Goal: Task Accomplishment & Management: Manage account settings

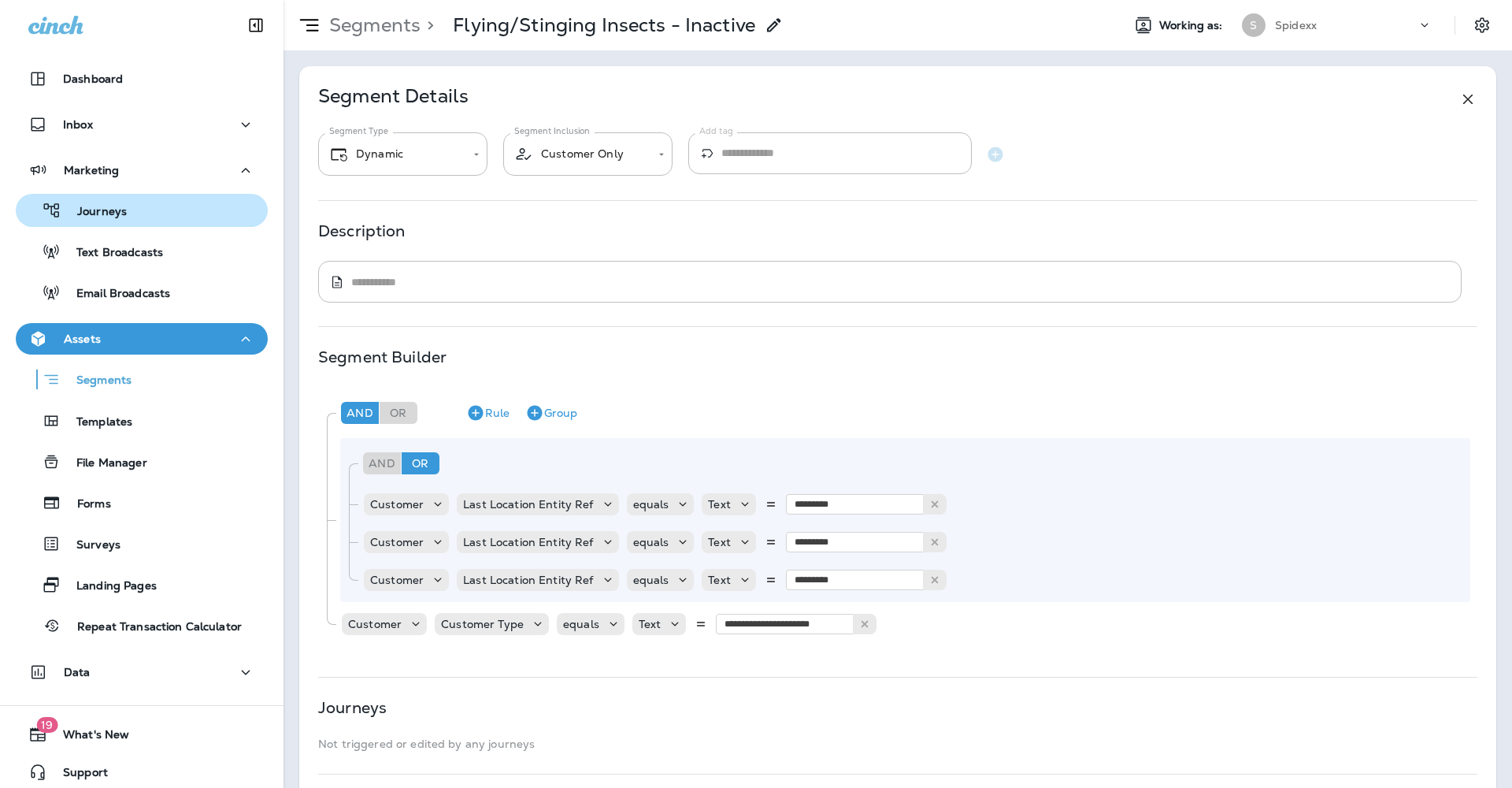
scroll to position [179, 0]
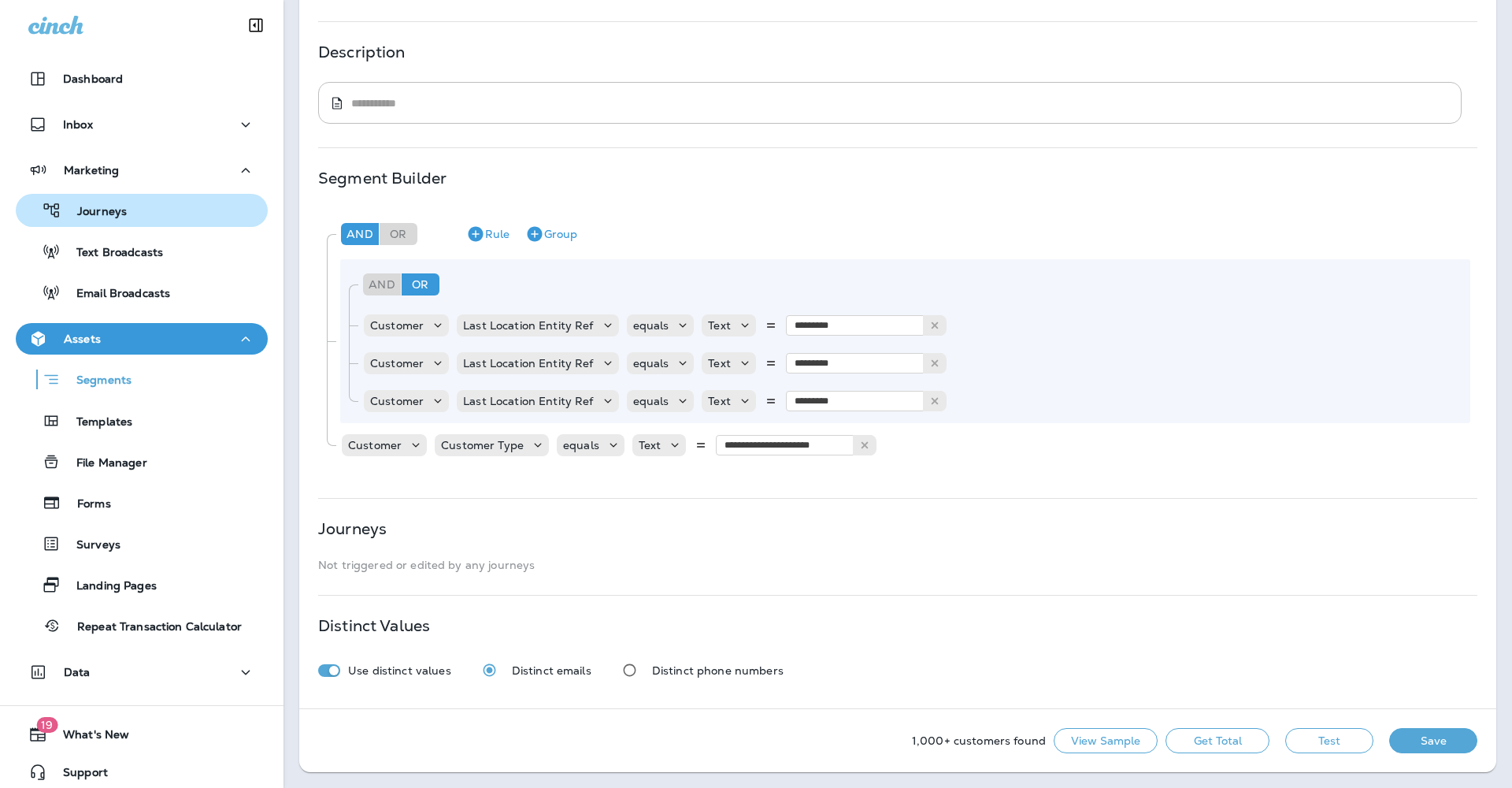
click at [152, 211] on div "Journeys" at bounding box center [142, 210] width 240 height 23
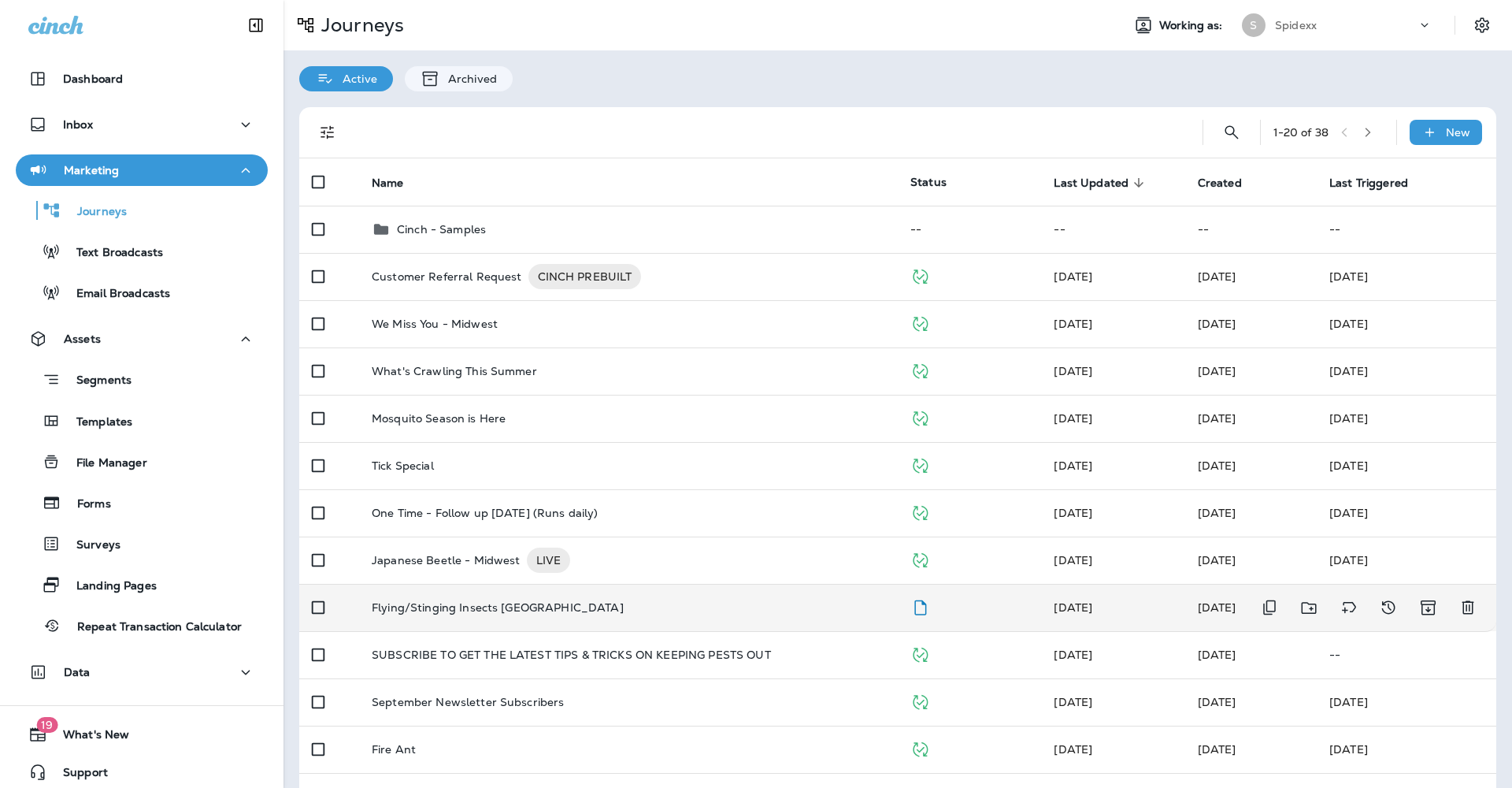
click at [668, 601] on div "Flying/Stinging Insects [GEOGRAPHIC_DATA]" at bounding box center [628, 608] width 513 height 13
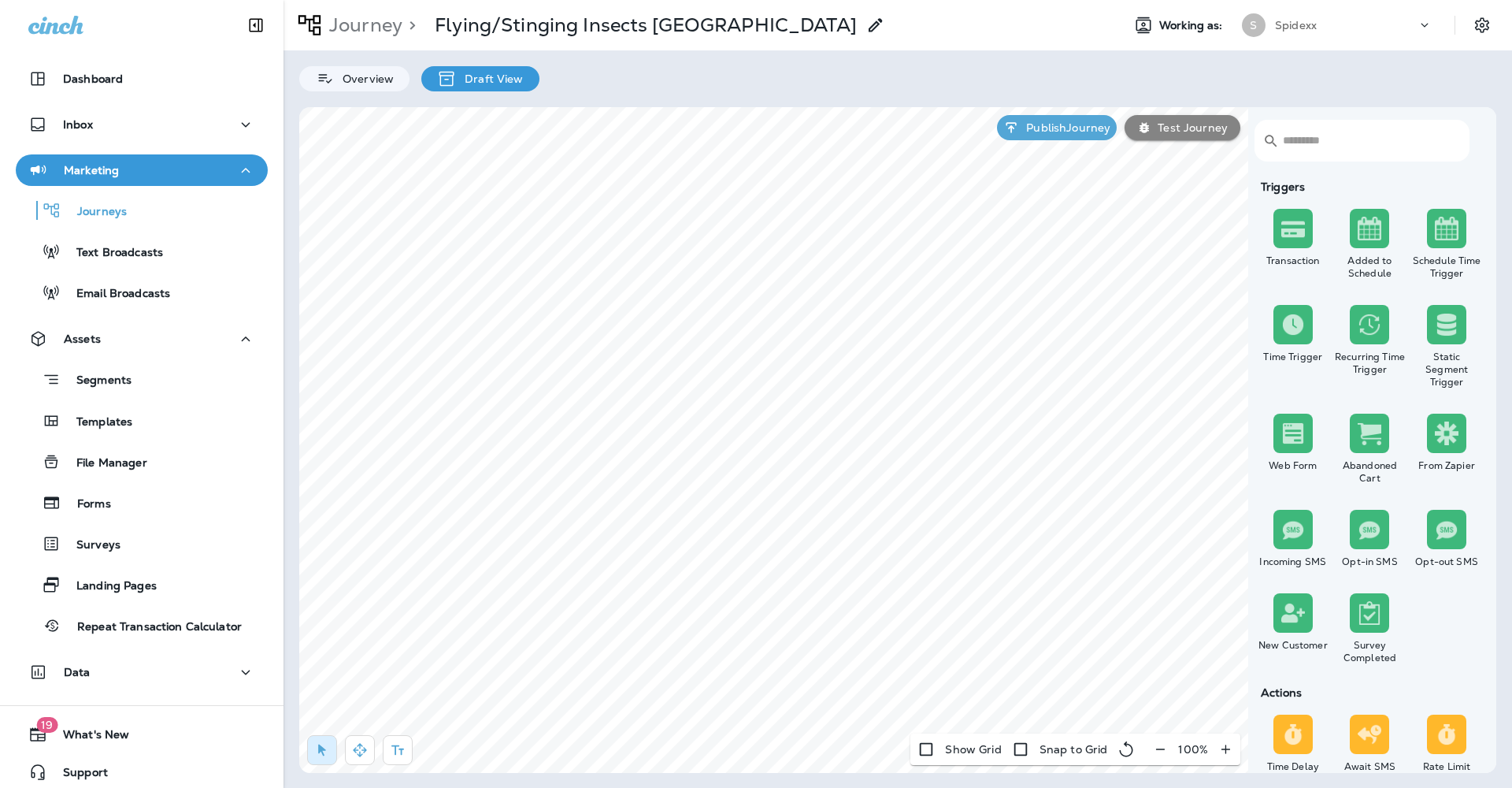
click at [1158, 749] on icon "button" at bounding box center [1160, 749] width 9 height 1
click at [1158, 749] on button "button" at bounding box center [1160, 749] width 29 height 29
type input "**********"
click at [740, 370] on button "9:00 am" at bounding box center [704, 373] width 131 height 23
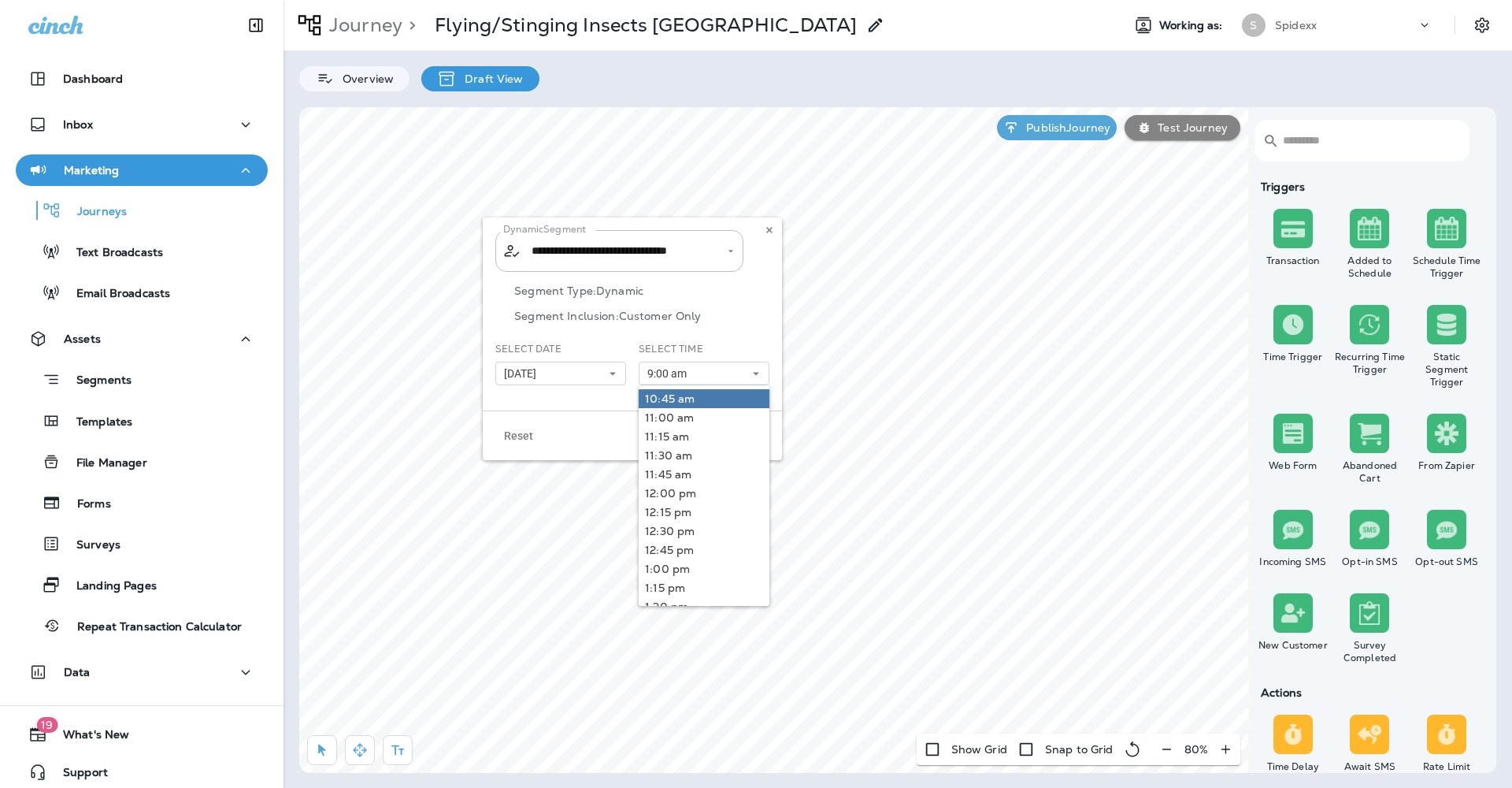
click at [724, 396] on link "10:45 am" at bounding box center [704, 398] width 131 height 19
click at [589, 402] on div "**********" at bounding box center [632, 313] width 299 height 193
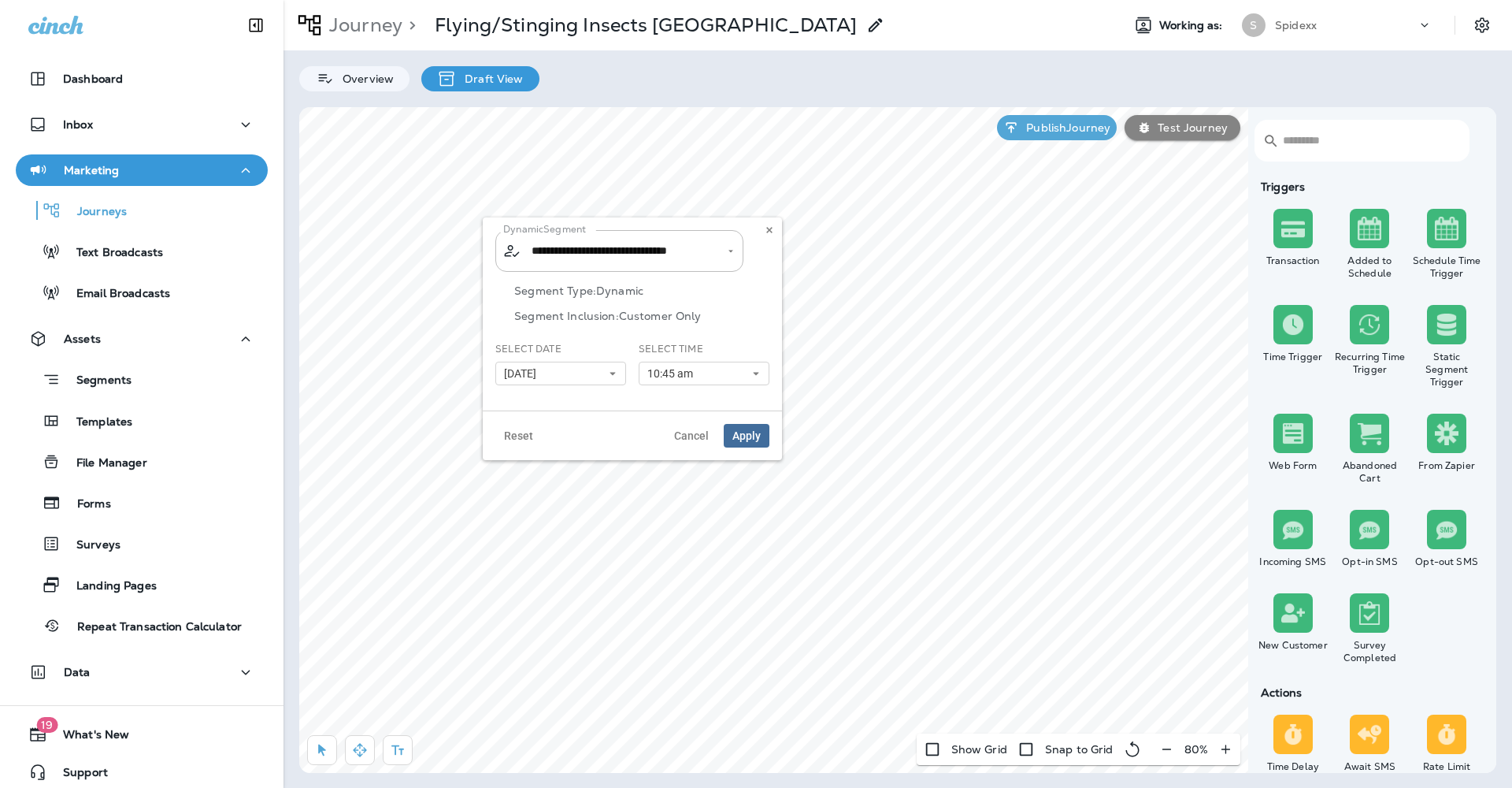
click at [751, 439] on span "Apply" at bounding box center [747, 435] width 29 height 11
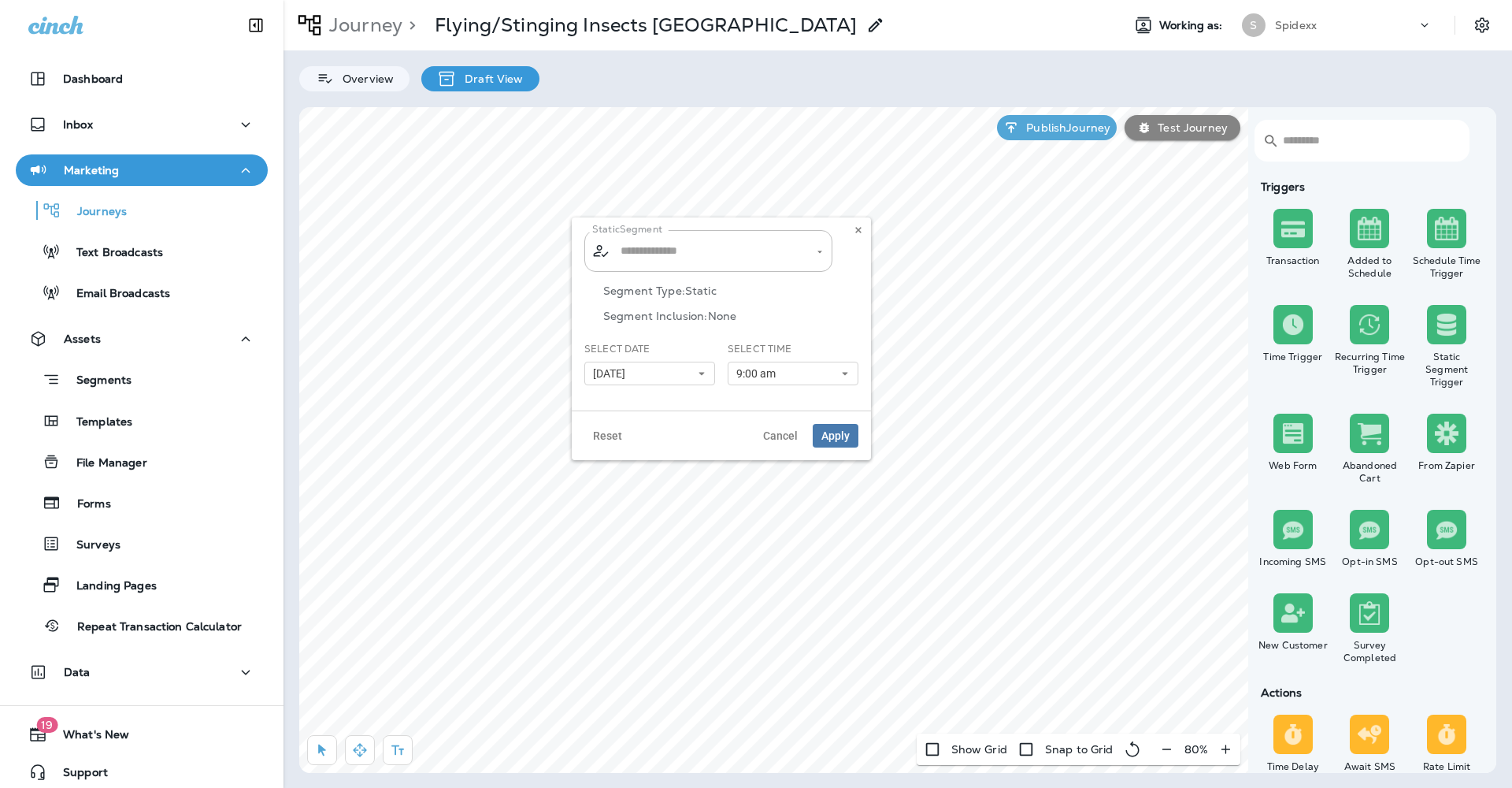
click at [827, 376] on button "9:00 am" at bounding box center [793, 373] width 131 height 23
type input "**********"
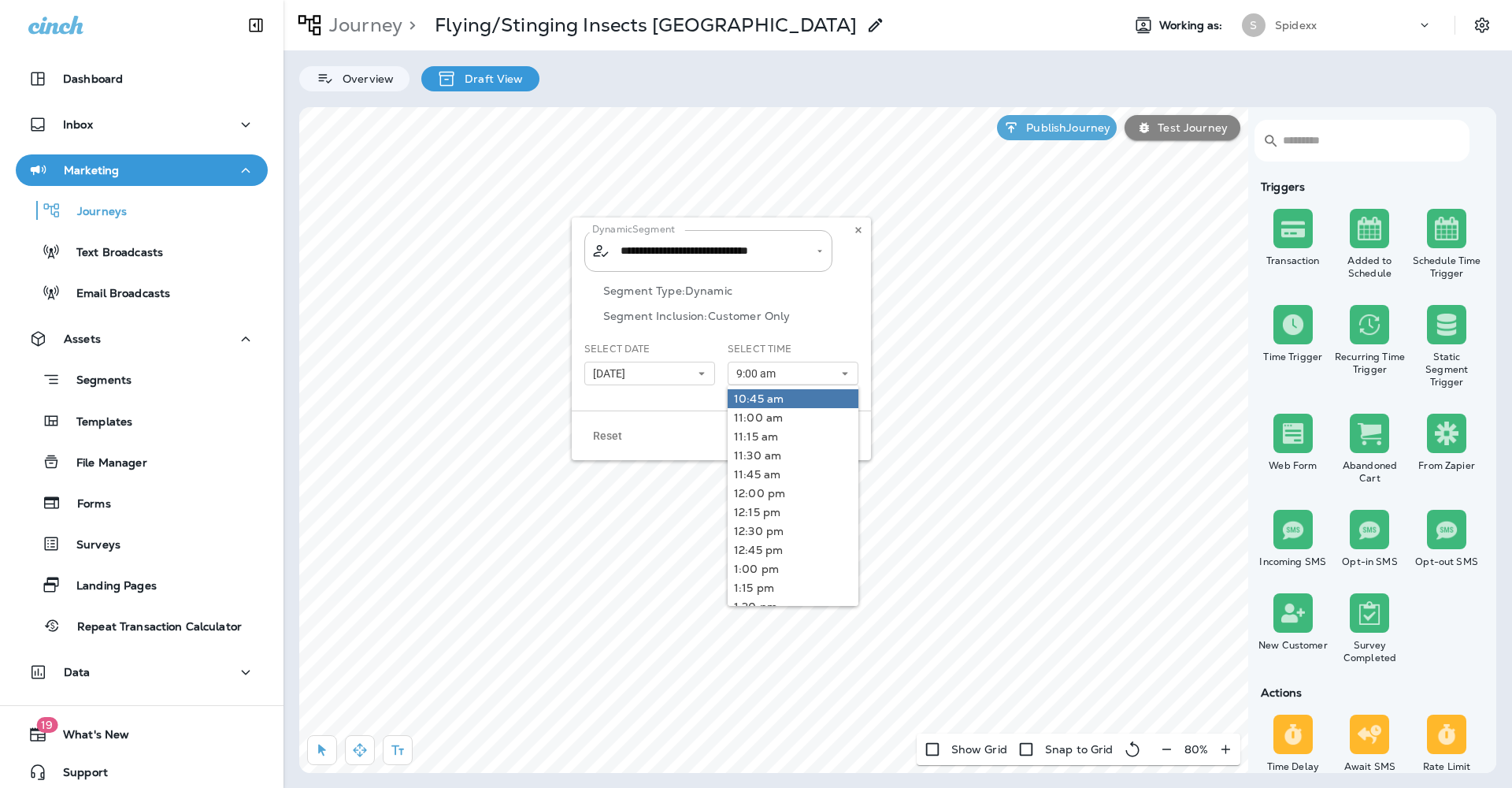
click at [789, 402] on link "10:45 am" at bounding box center [793, 398] width 131 height 19
click at [692, 405] on div "**********" at bounding box center [721, 313] width 299 height 193
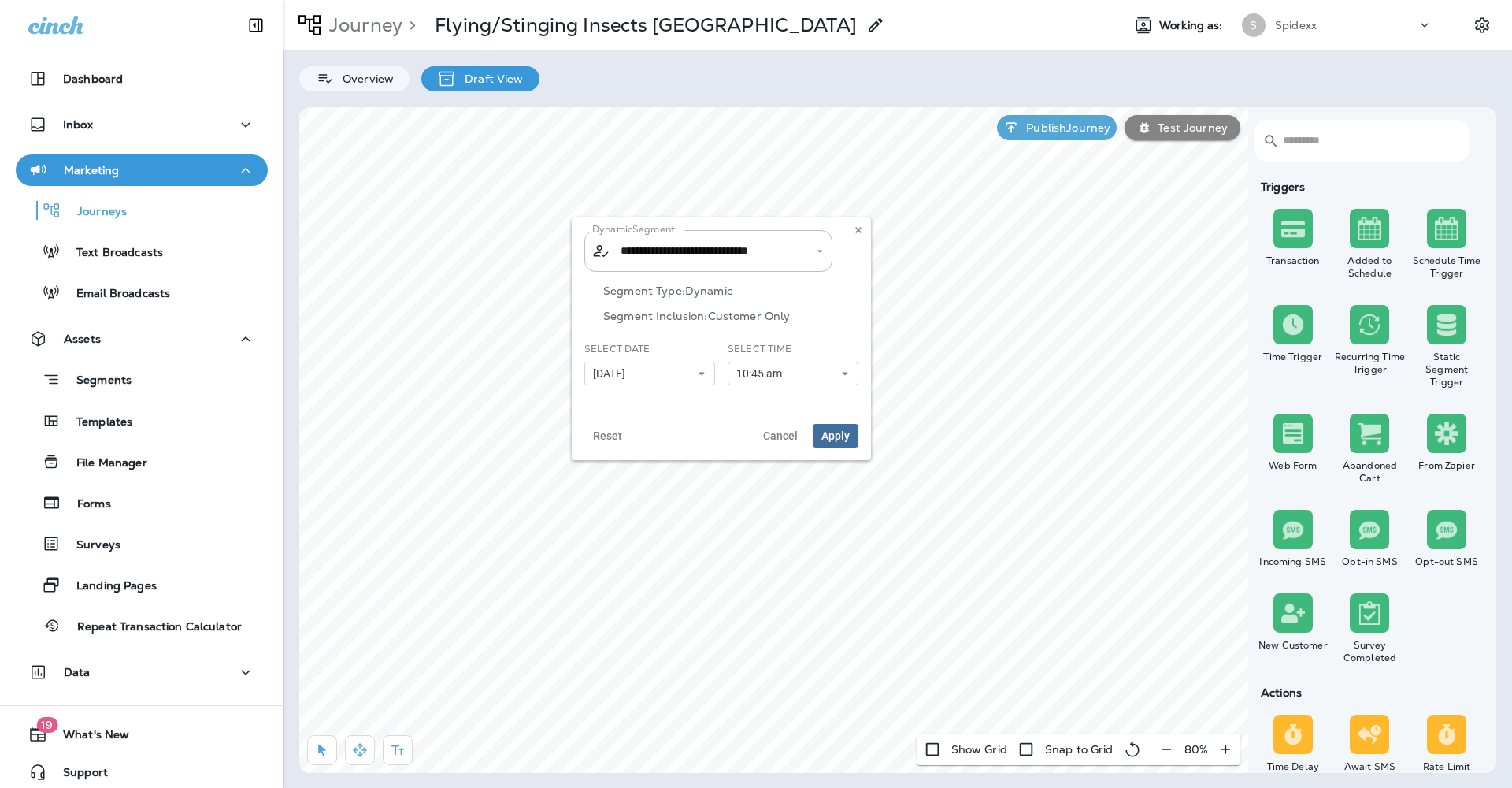
click at [826, 430] on span "Apply" at bounding box center [835, 435] width 29 height 11
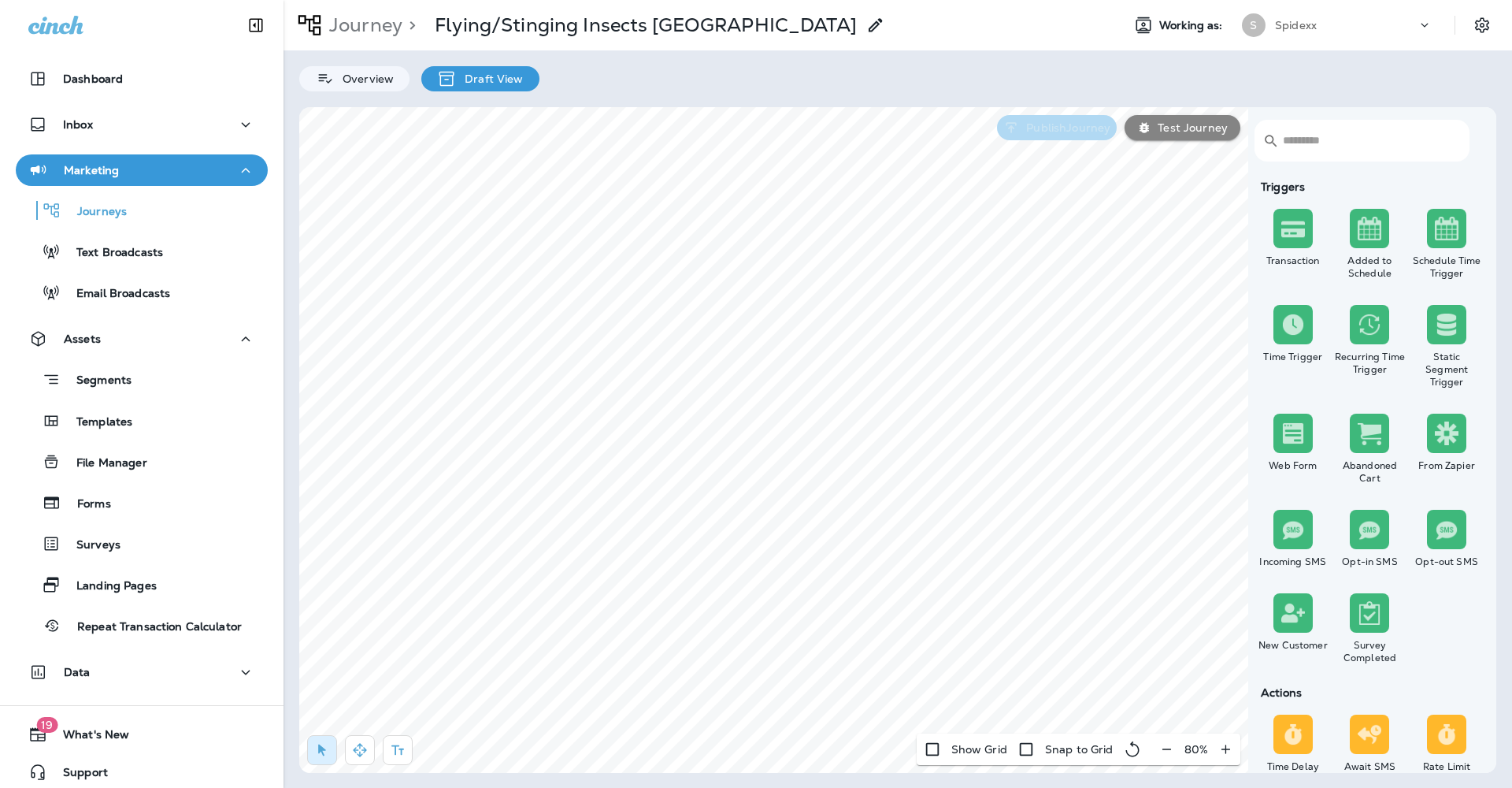
click at [1033, 132] on p "Publish Journey" at bounding box center [1065, 127] width 91 height 13
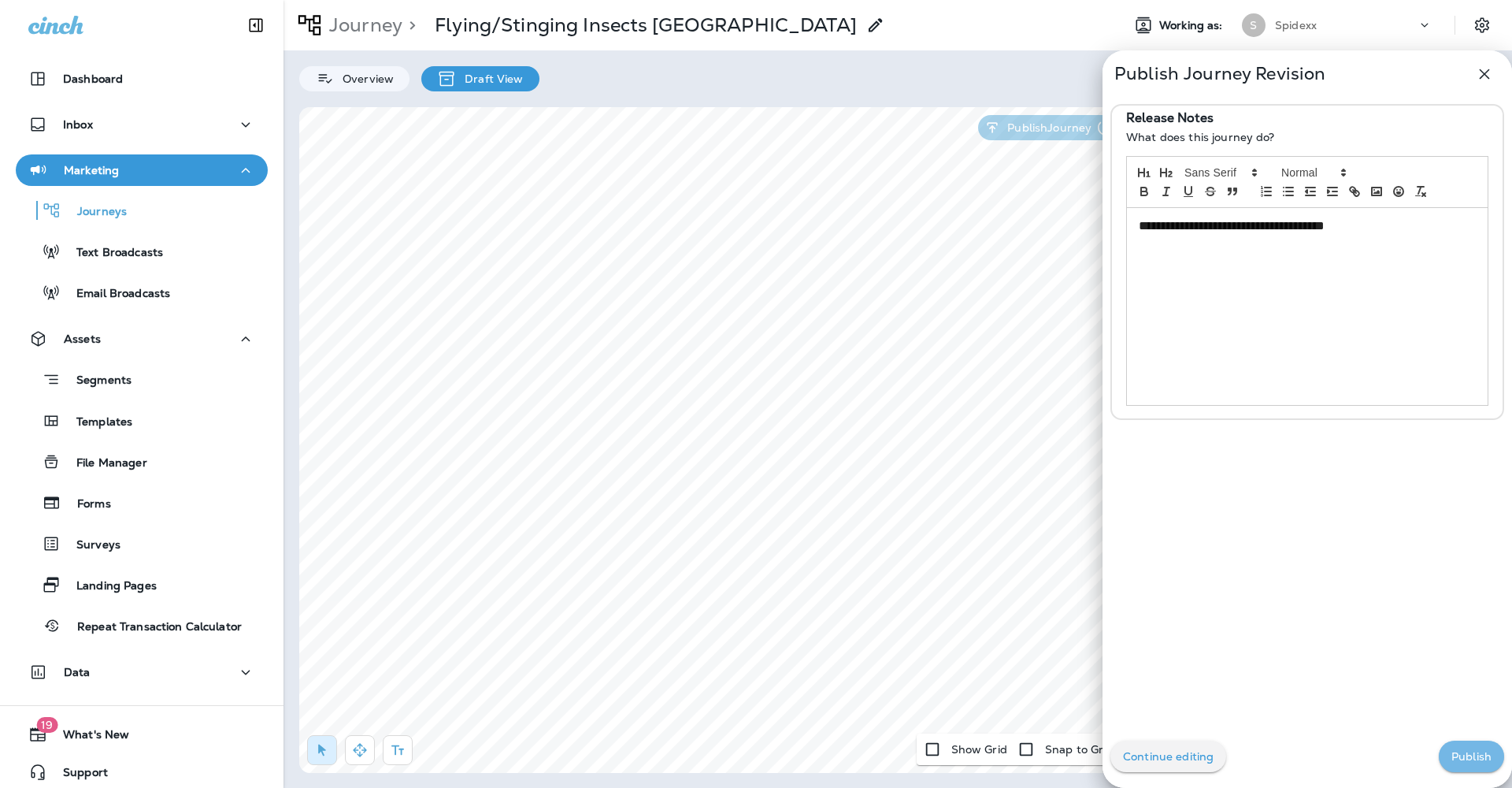
click at [1457, 761] on p "Publish" at bounding box center [1471, 756] width 40 height 13
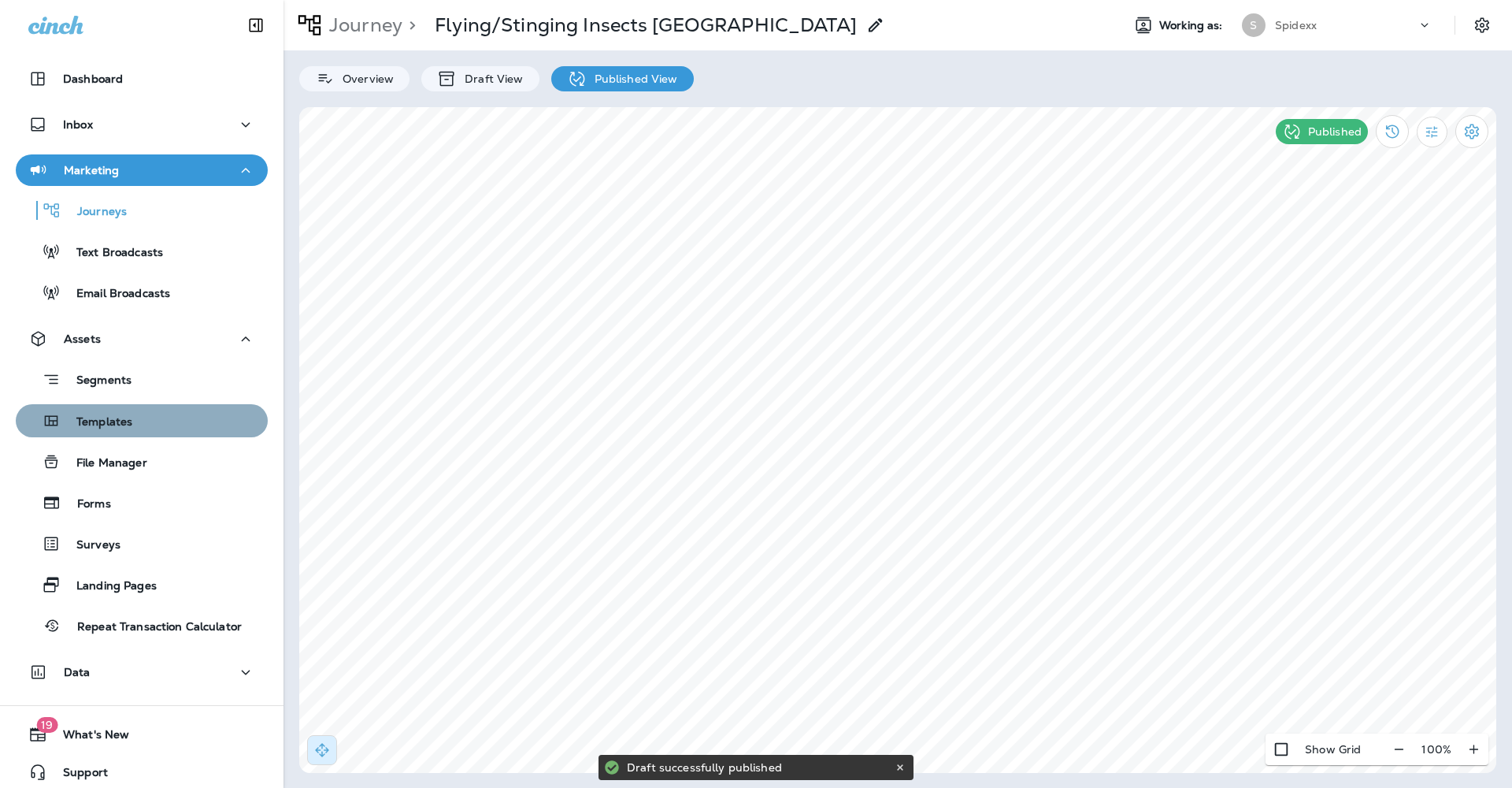
click at [179, 418] on div "Templates" at bounding box center [142, 420] width 240 height 23
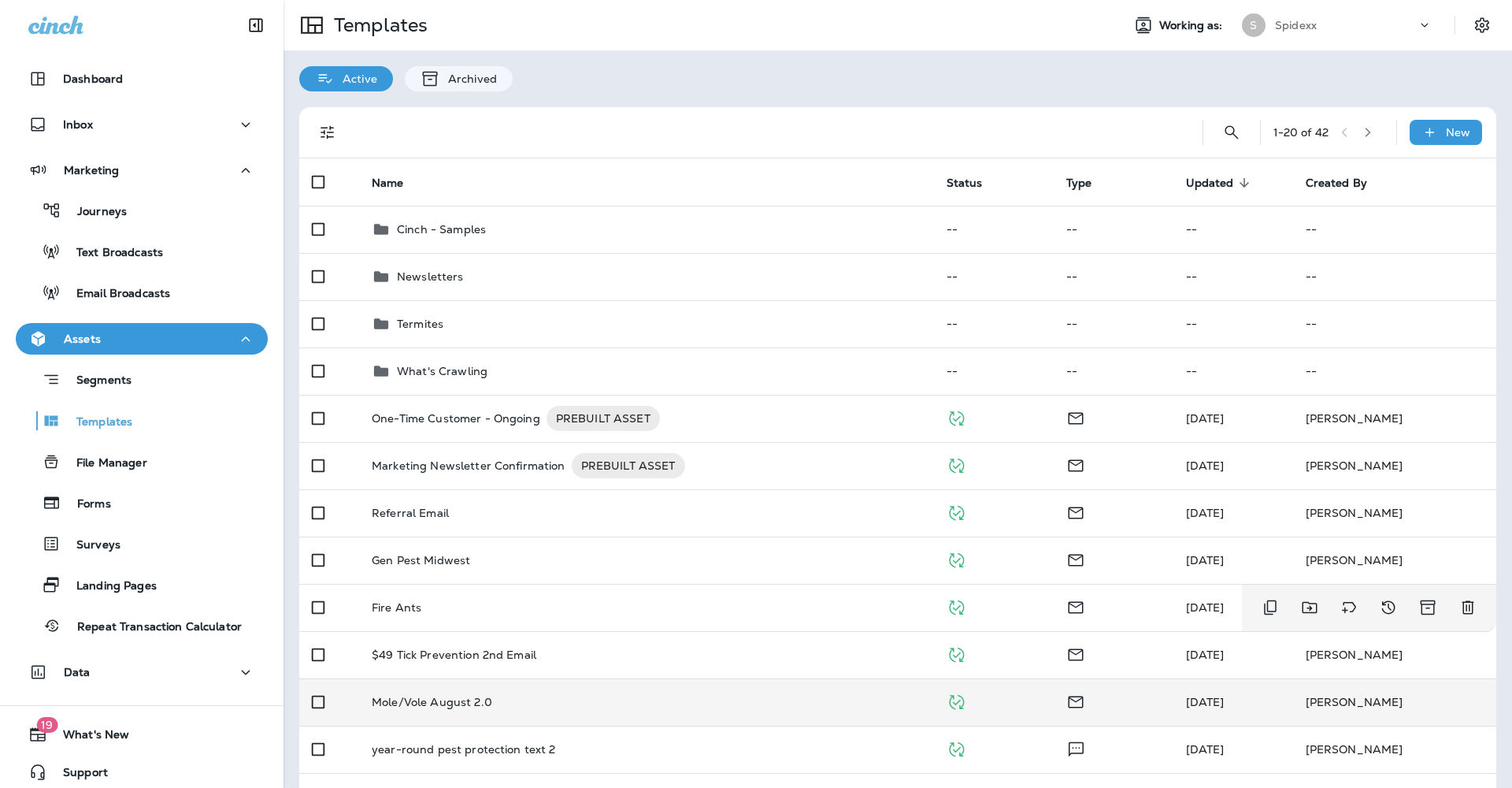
scroll to position [125, 0]
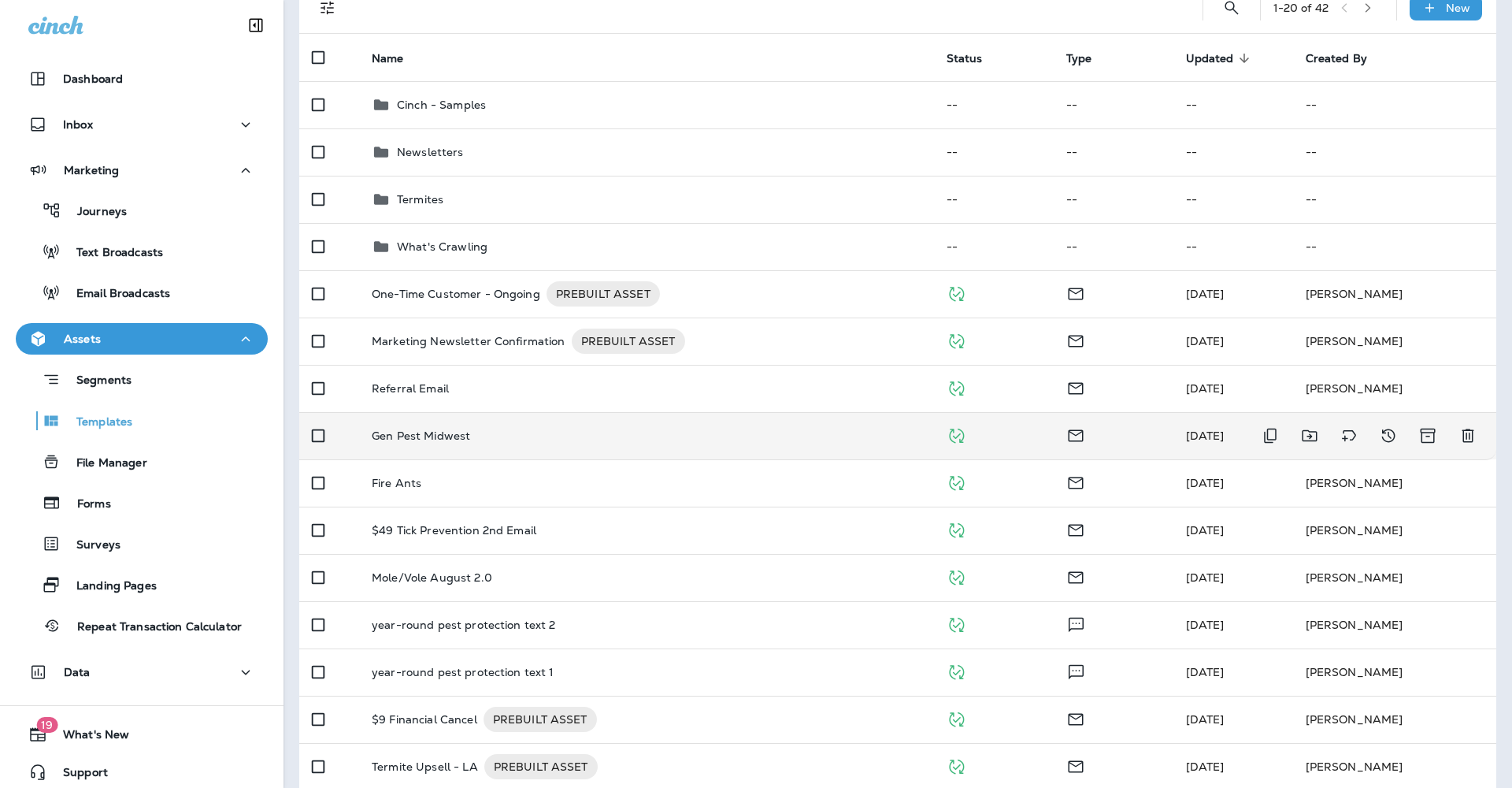
click at [656, 430] on td "Gen Pest Midwest" at bounding box center [646, 435] width 575 height 48
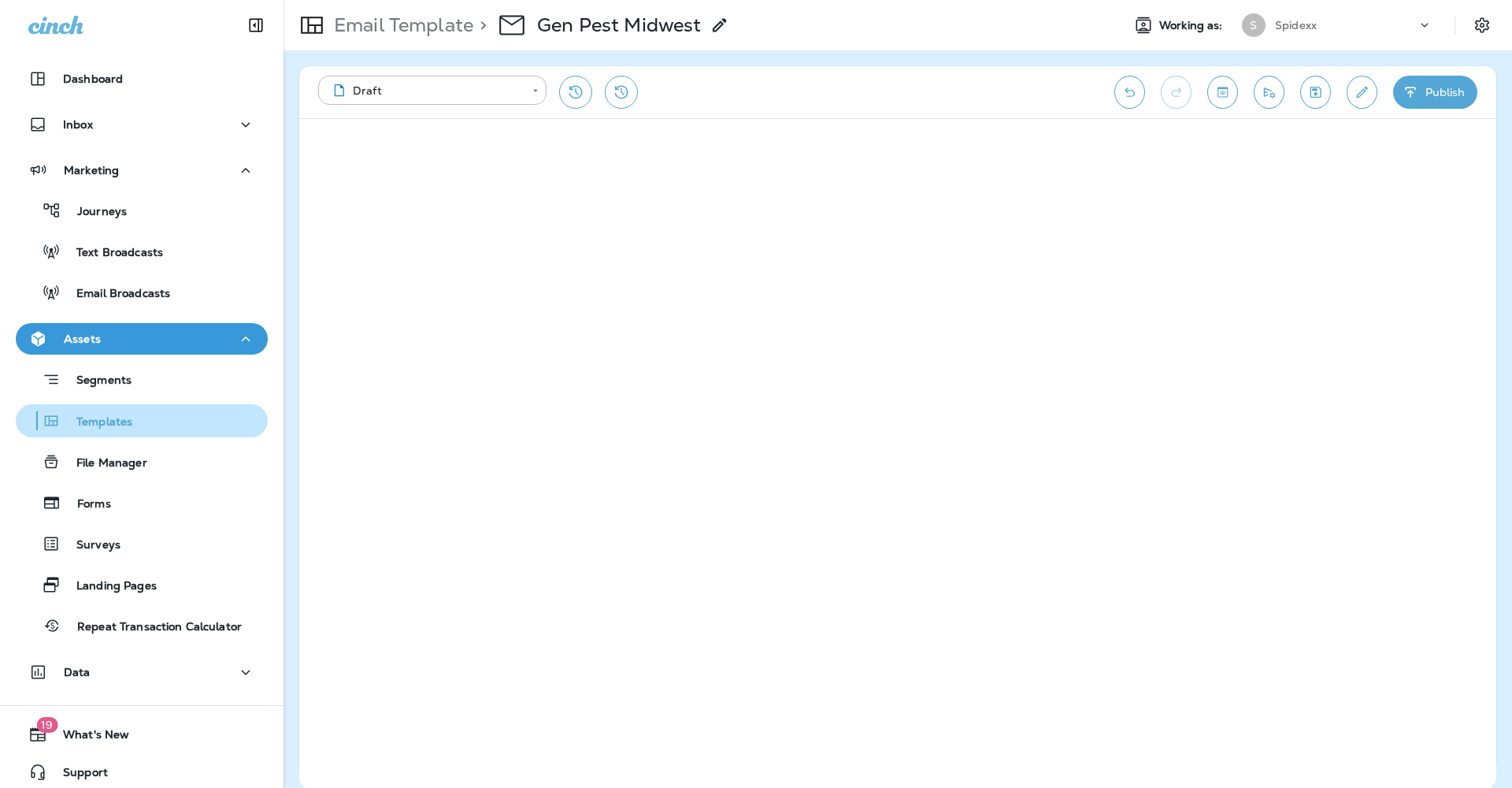
click at [179, 405] on button "Templates" at bounding box center [142, 420] width 252 height 33
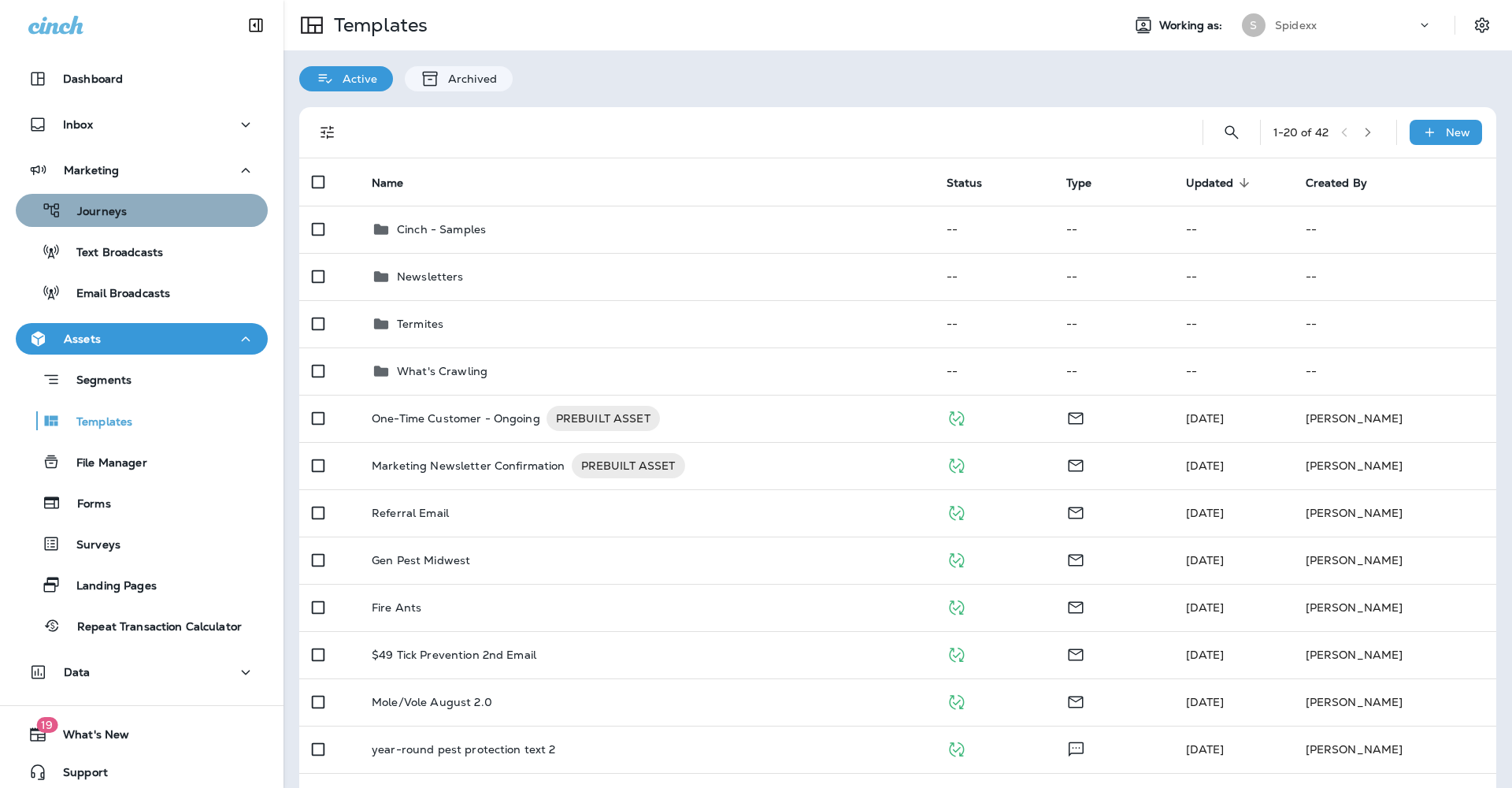
click at [163, 215] on div "Journeys" at bounding box center [142, 210] width 240 height 23
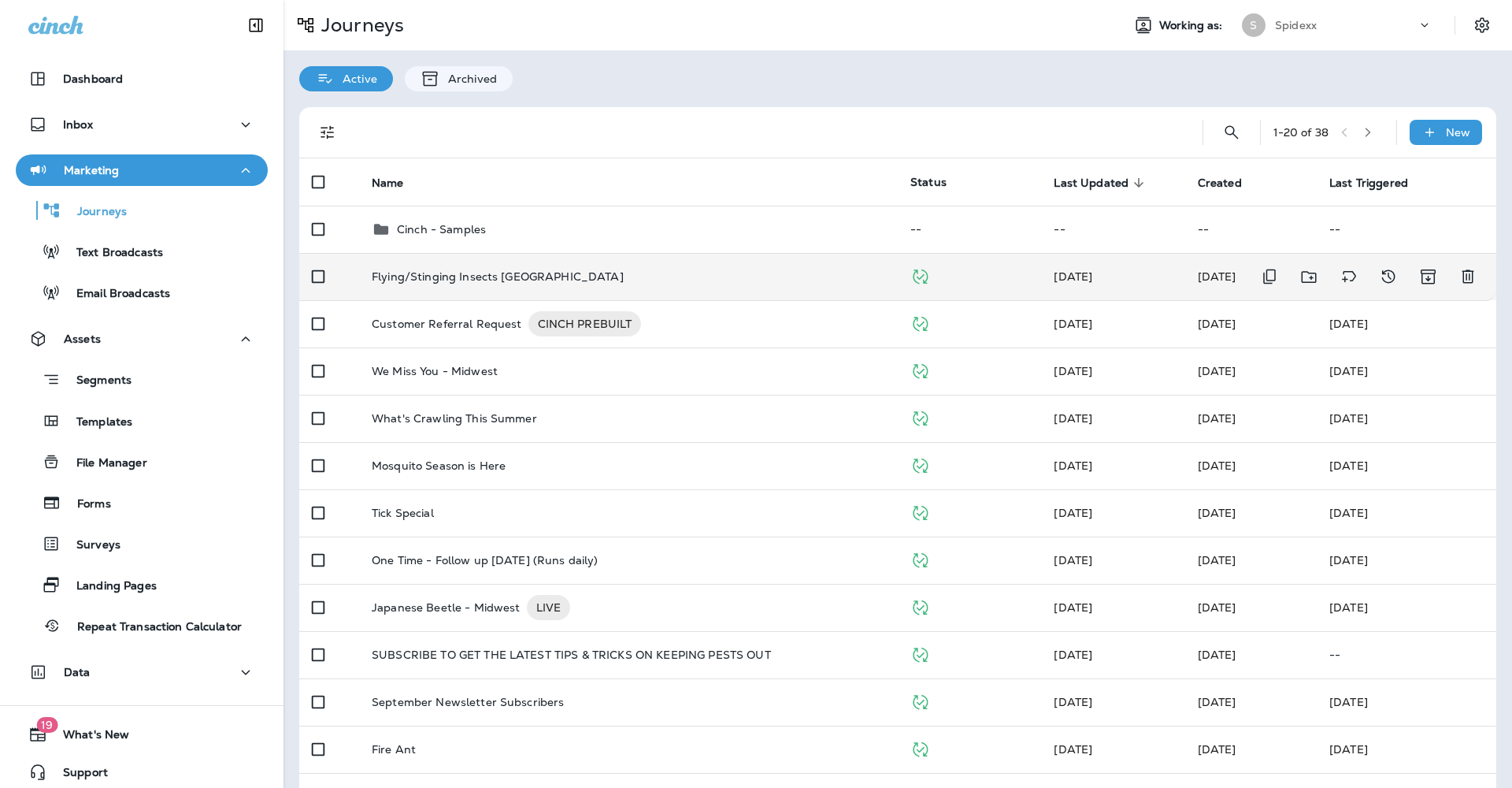
click at [590, 270] on div "Flying/Stinging Insects [GEOGRAPHIC_DATA]" at bounding box center [628, 276] width 513 height 13
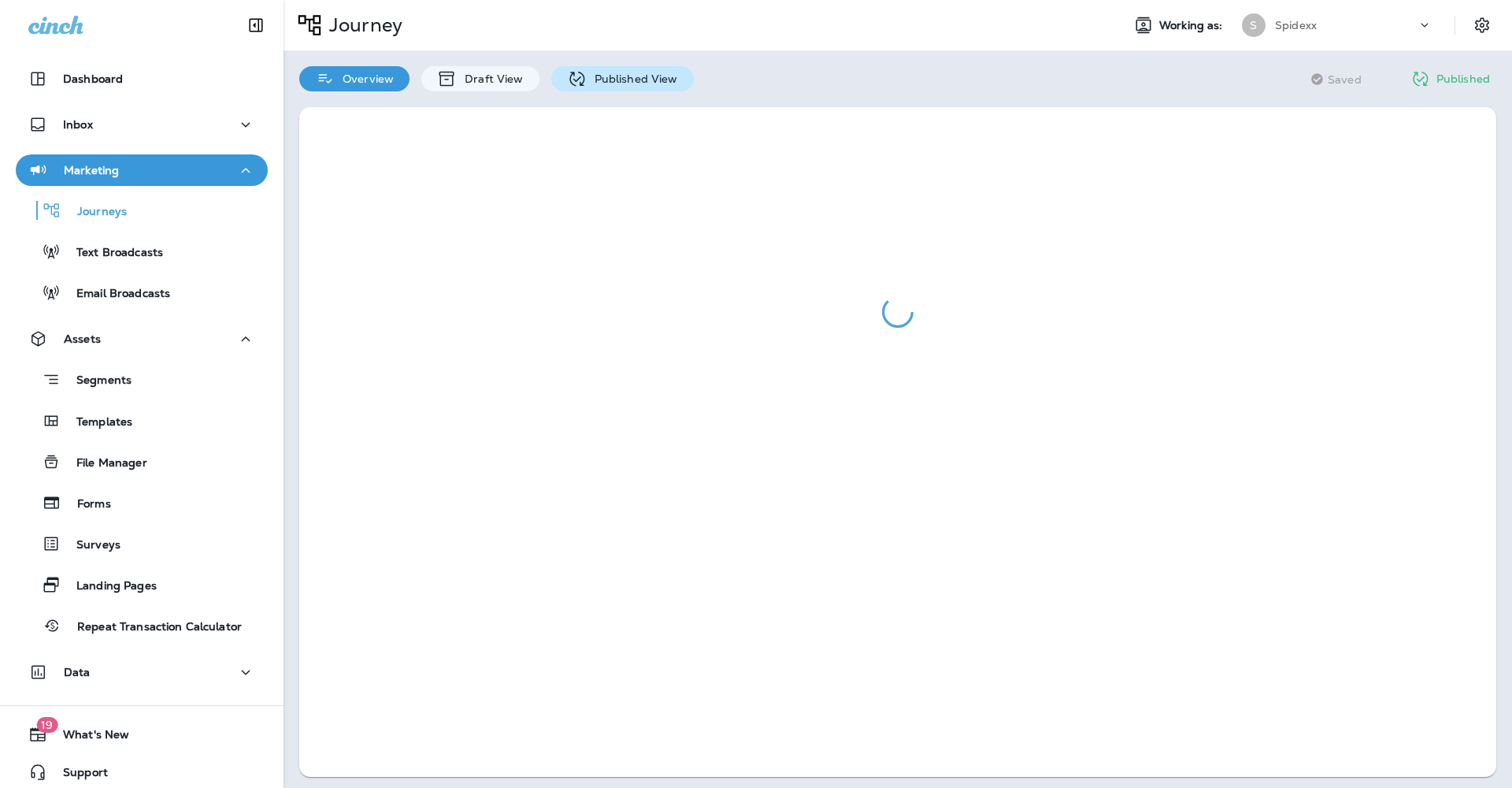
click at [606, 74] on p "Published View" at bounding box center [633, 79] width 92 height 13
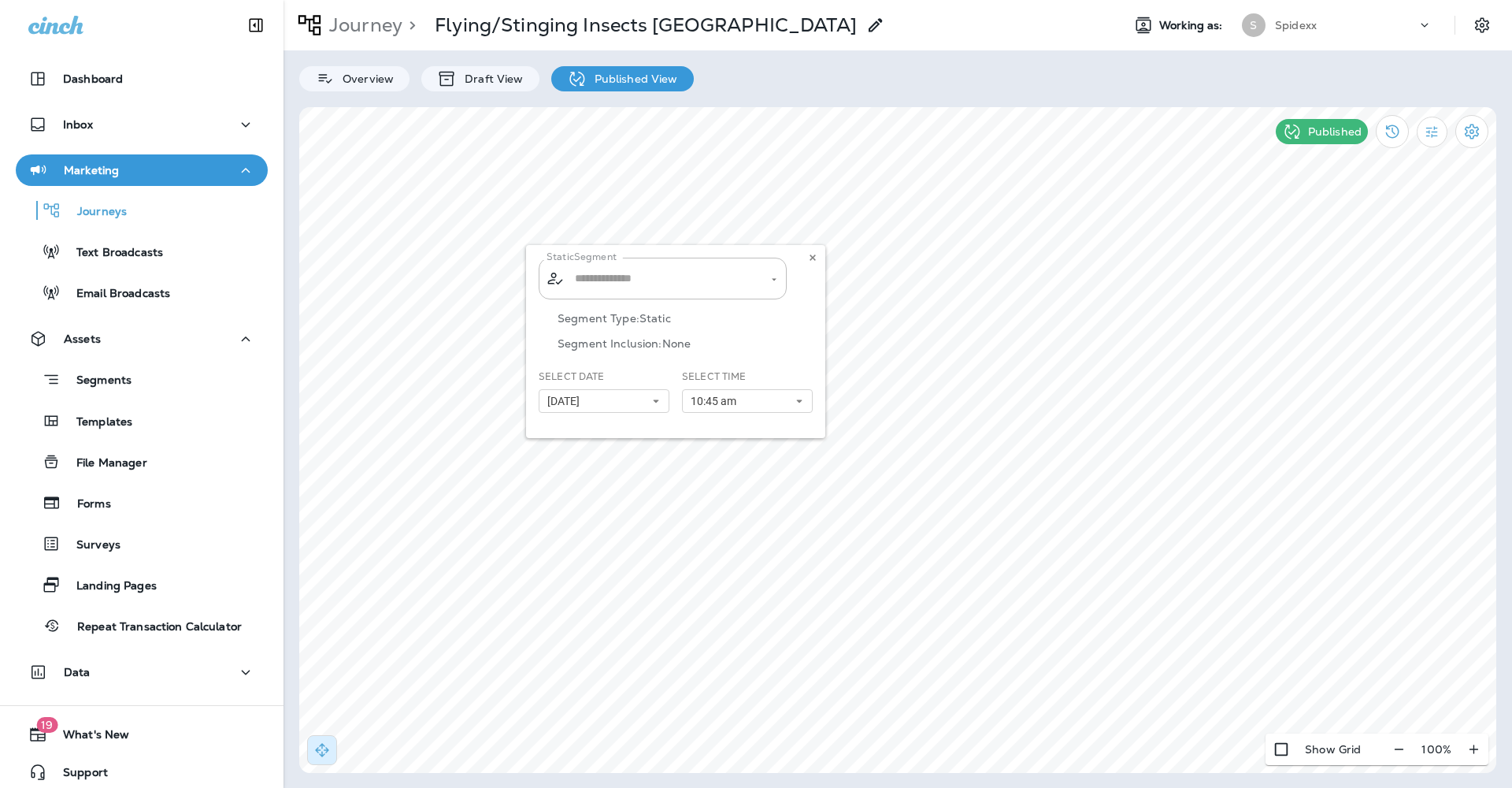
type input "**********"
click at [815, 257] on icon at bounding box center [812, 258] width 10 height 10
click at [1464, 129] on icon "Settings" at bounding box center [1472, 131] width 19 height 19
click at [1375, 215] on p "Pause Journey" at bounding box center [1382, 215] width 90 height 13
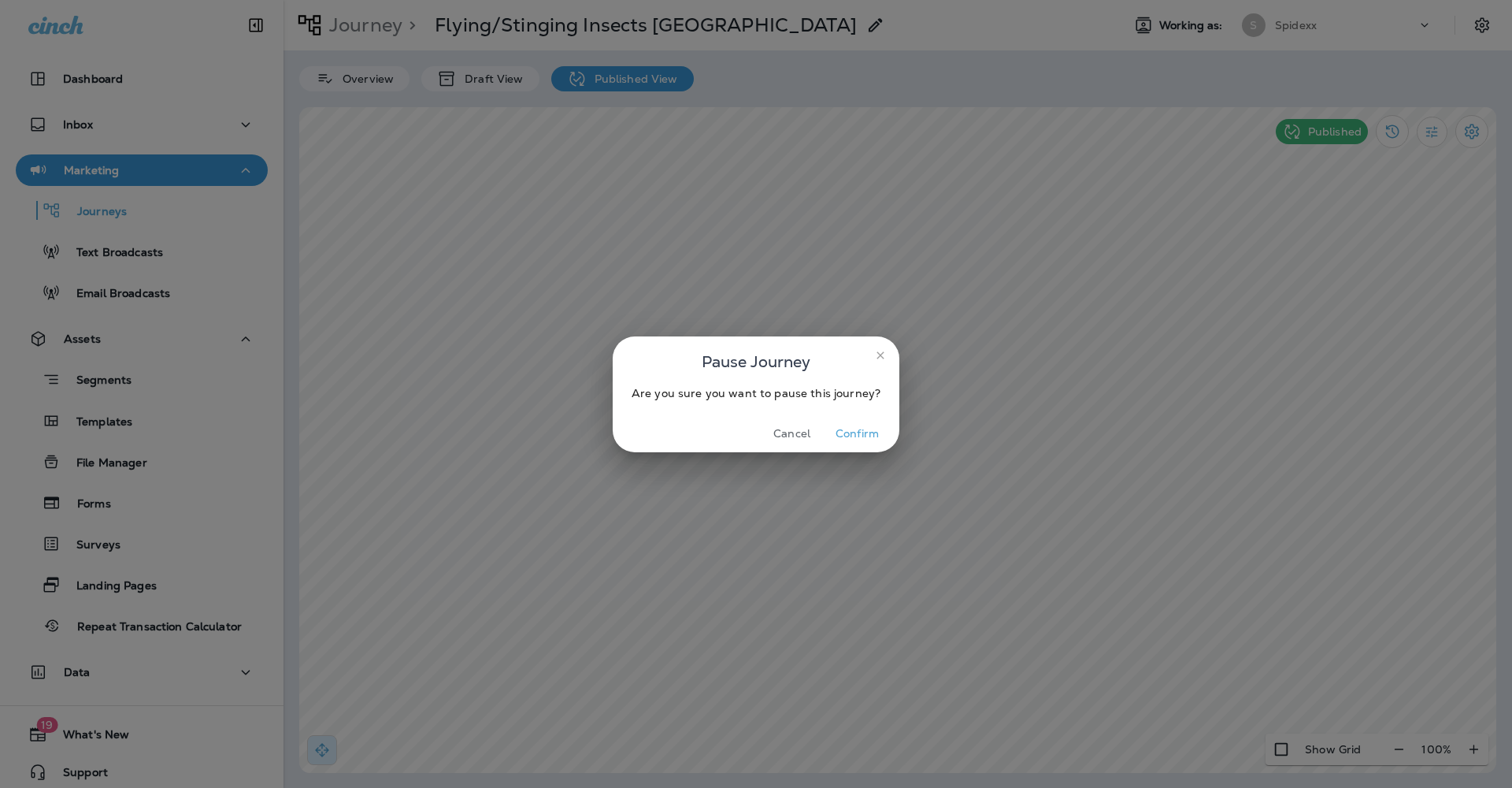
click at [863, 437] on button "Confirm" at bounding box center [857, 433] width 59 height 24
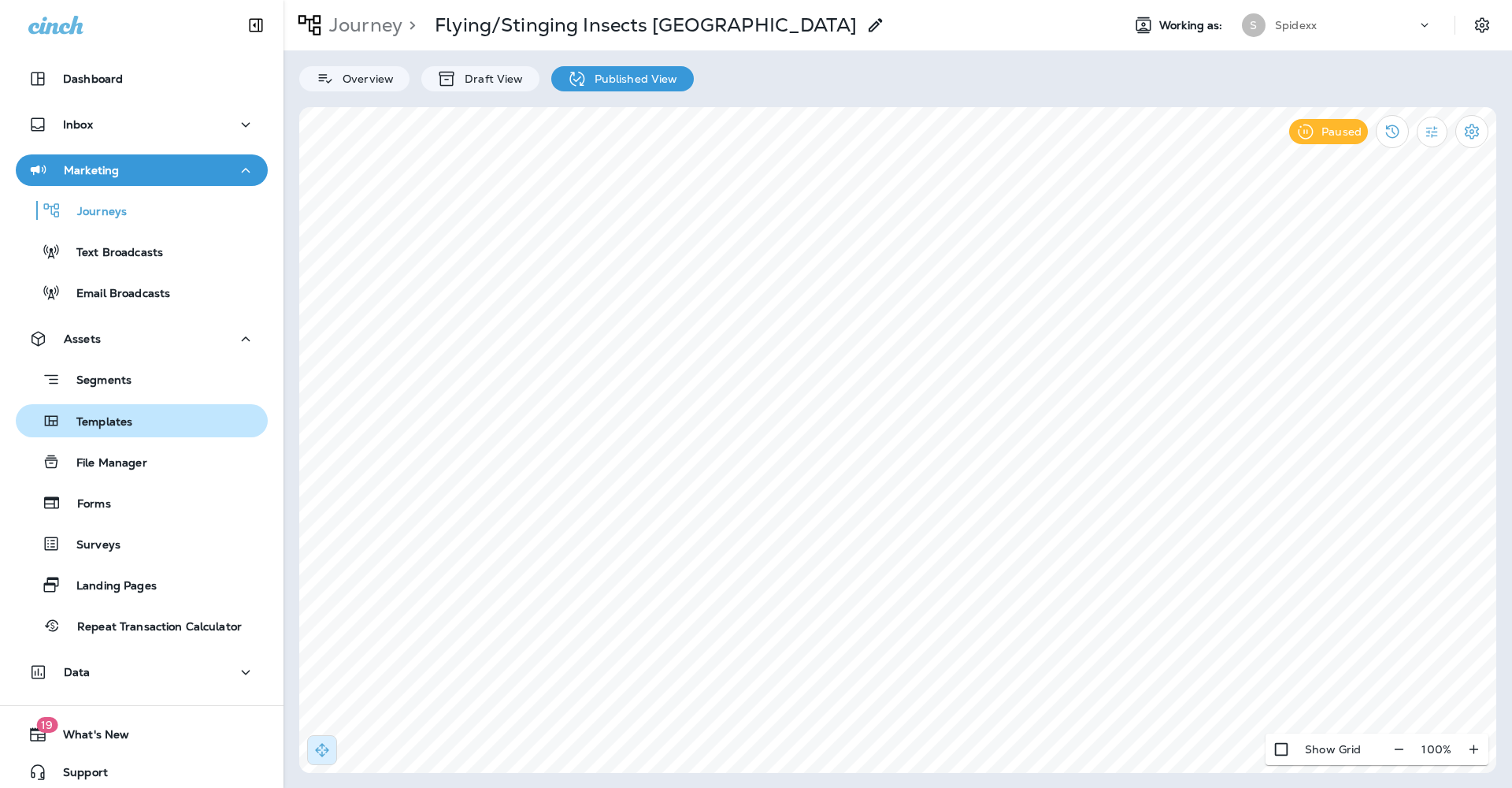
click at [167, 417] on div "Templates" at bounding box center [142, 420] width 240 height 23
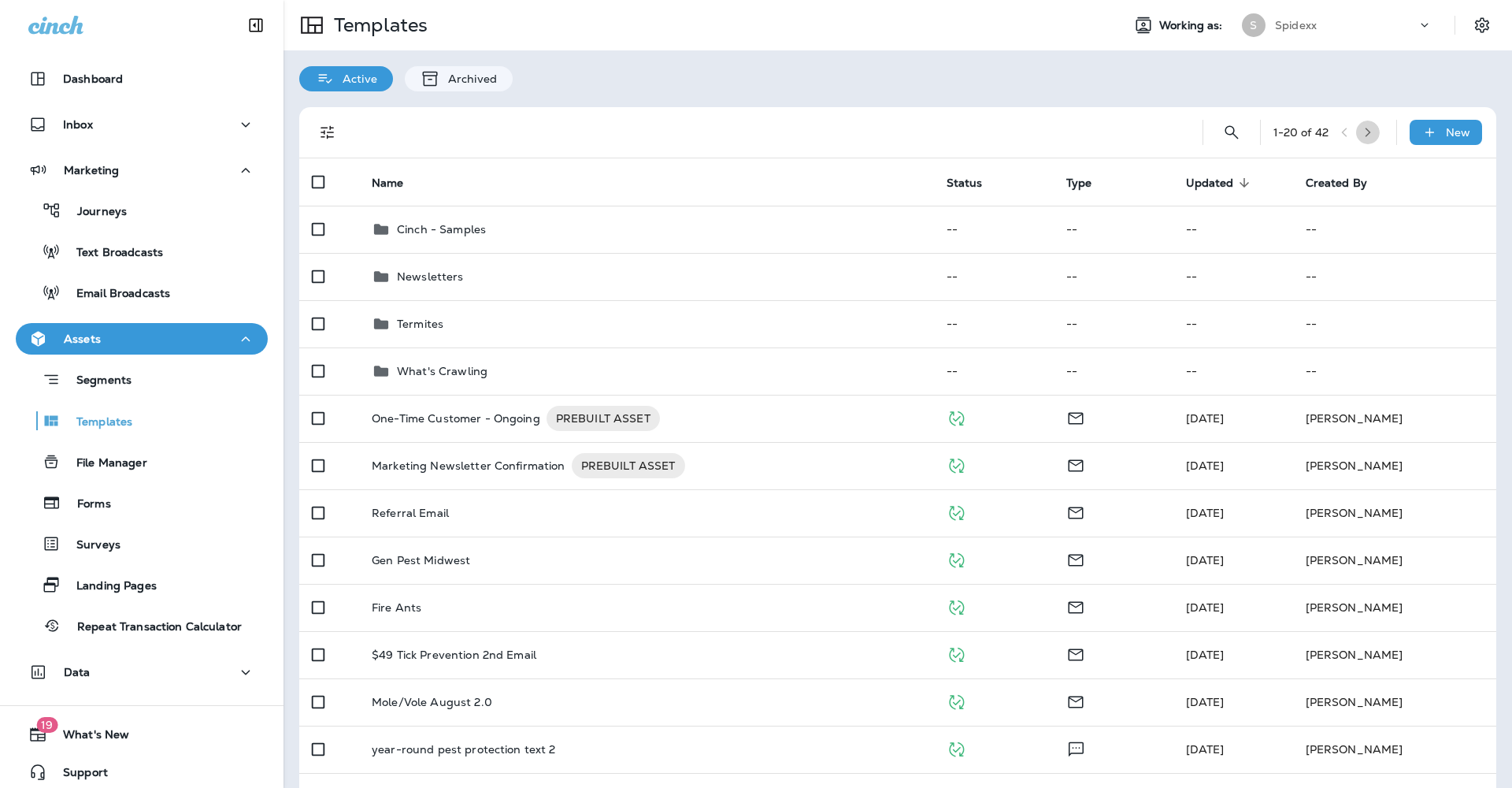
click at [1360, 138] on button "button" at bounding box center [1368, 132] width 23 height 23
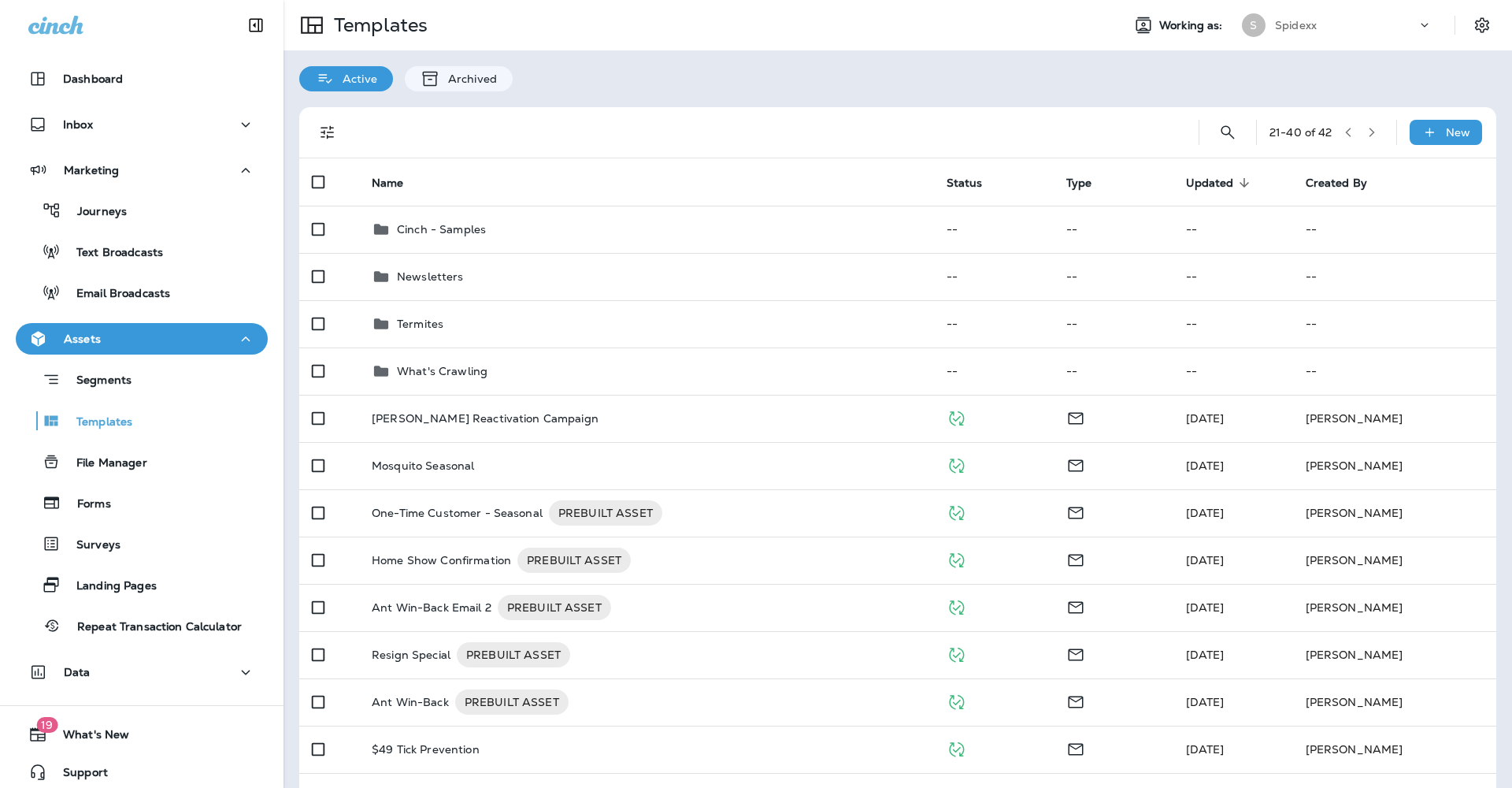
click at [1338, 140] on button "button" at bounding box center [1348, 132] width 23 height 23
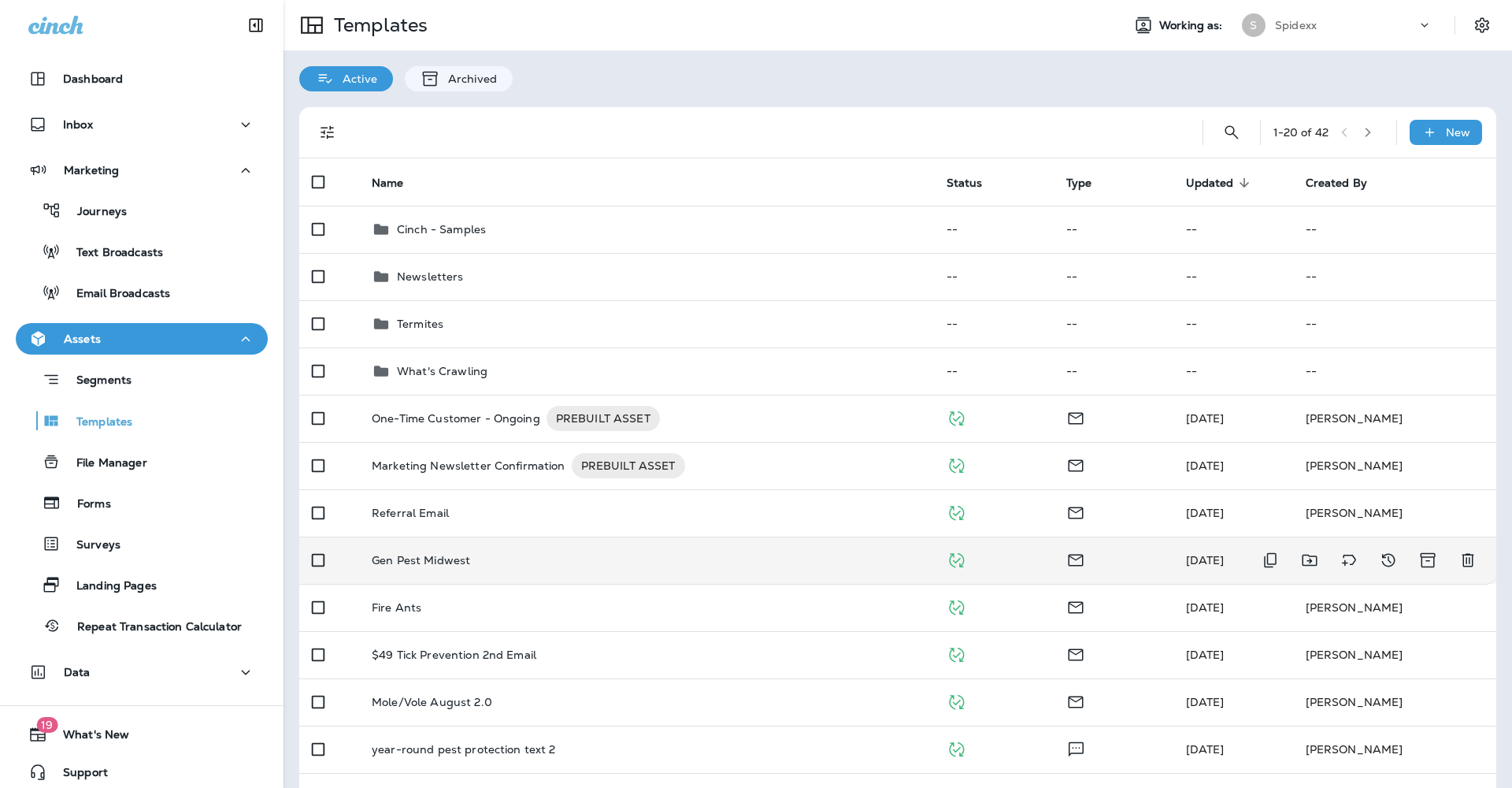
click at [722, 553] on td "Gen Pest Midwest" at bounding box center [646, 560] width 575 height 48
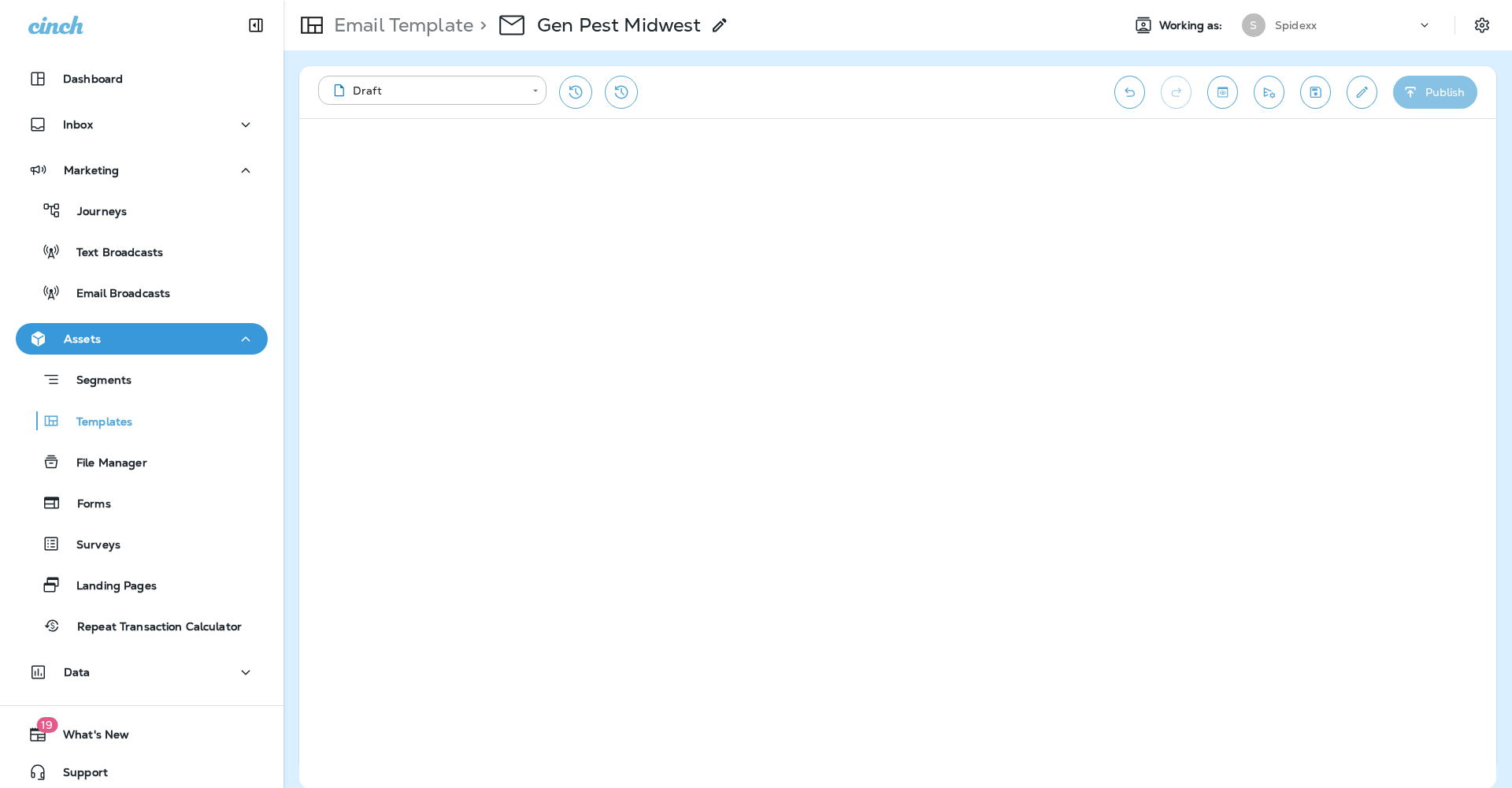
click at [1435, 99] on button "Publish" at bounding box center [1435, 92] width 84 height 33
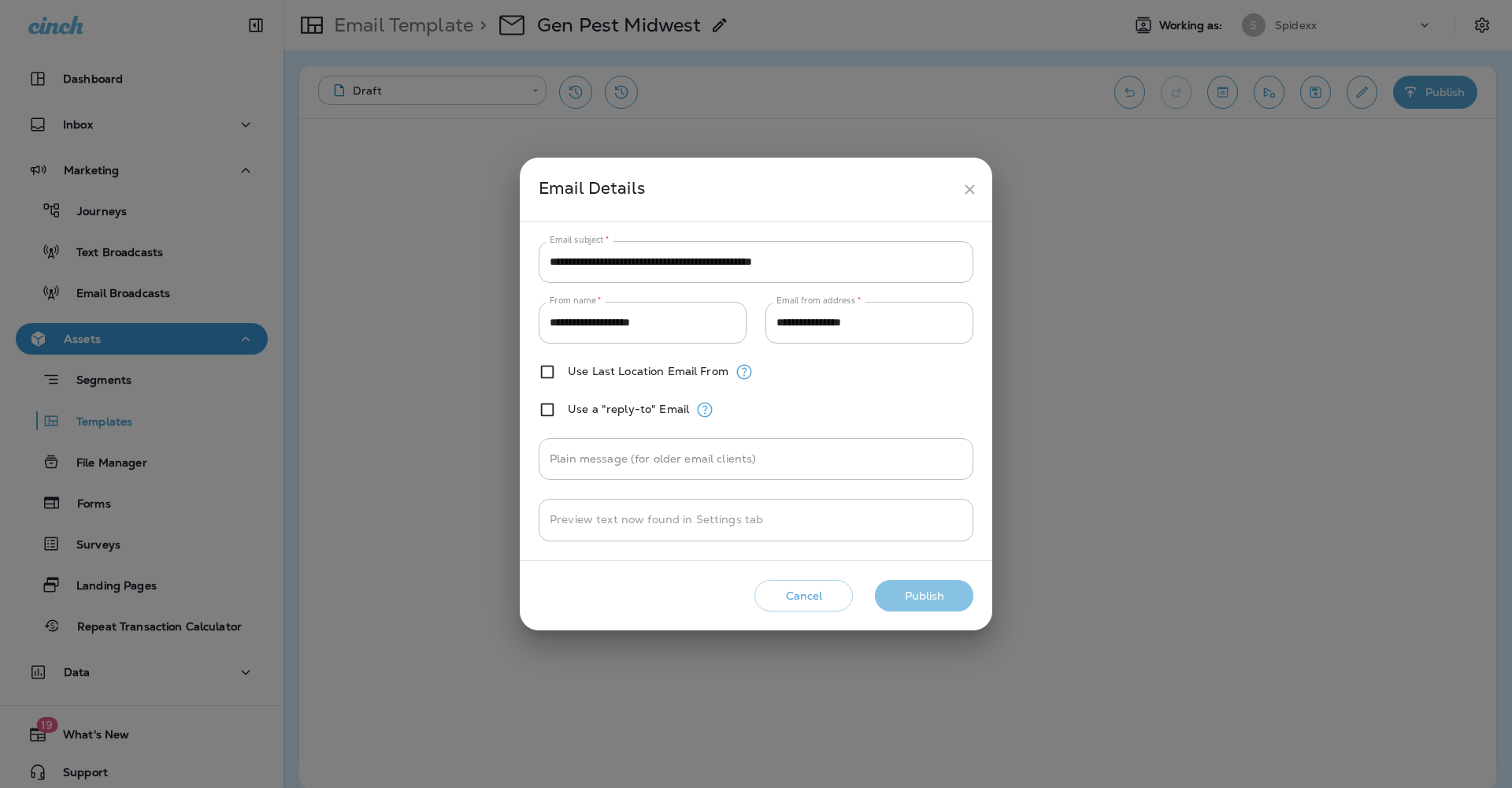
click at [950, 605] on button "Publish" at bounding box center [924, 596] width 99 height 32
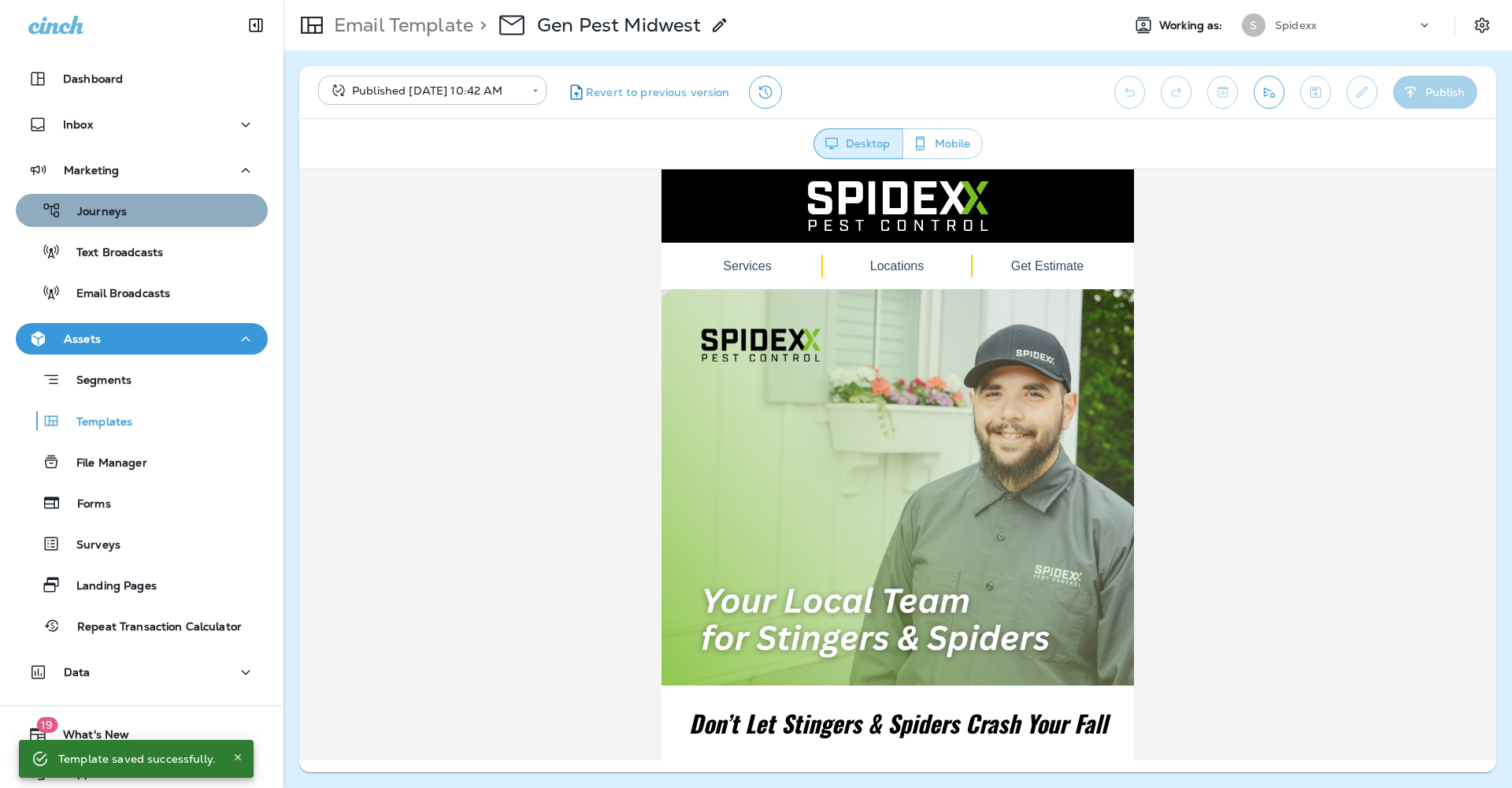
click at [175, 208] on div "Journeys" at bounding box center [142, 210] width 240 height 23
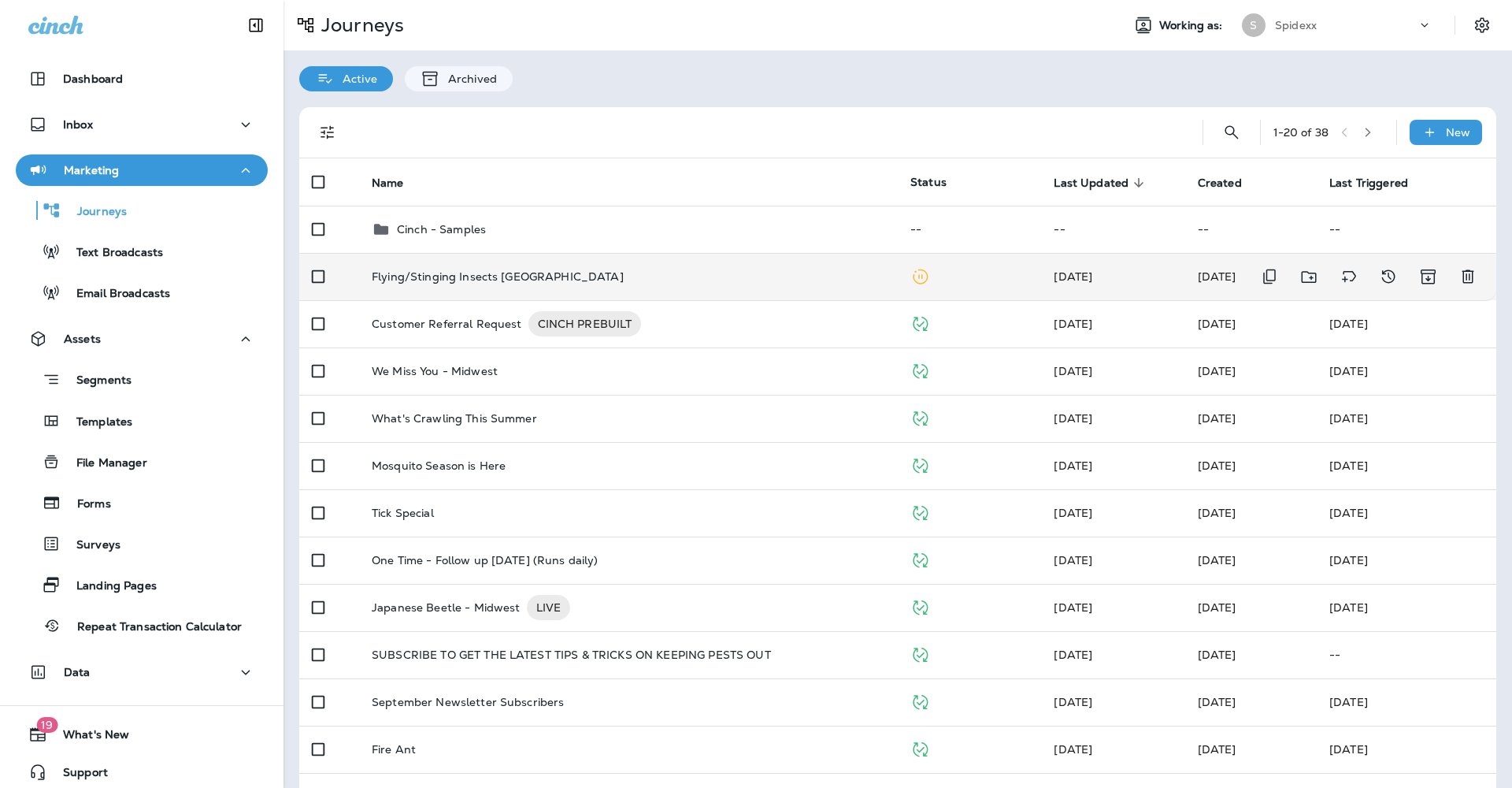
click at [637, 270] on div "Flying/Stinging Insects [GEOGRAPHIC_DATA]" at bounding box center [628, 276] width 513 height 13
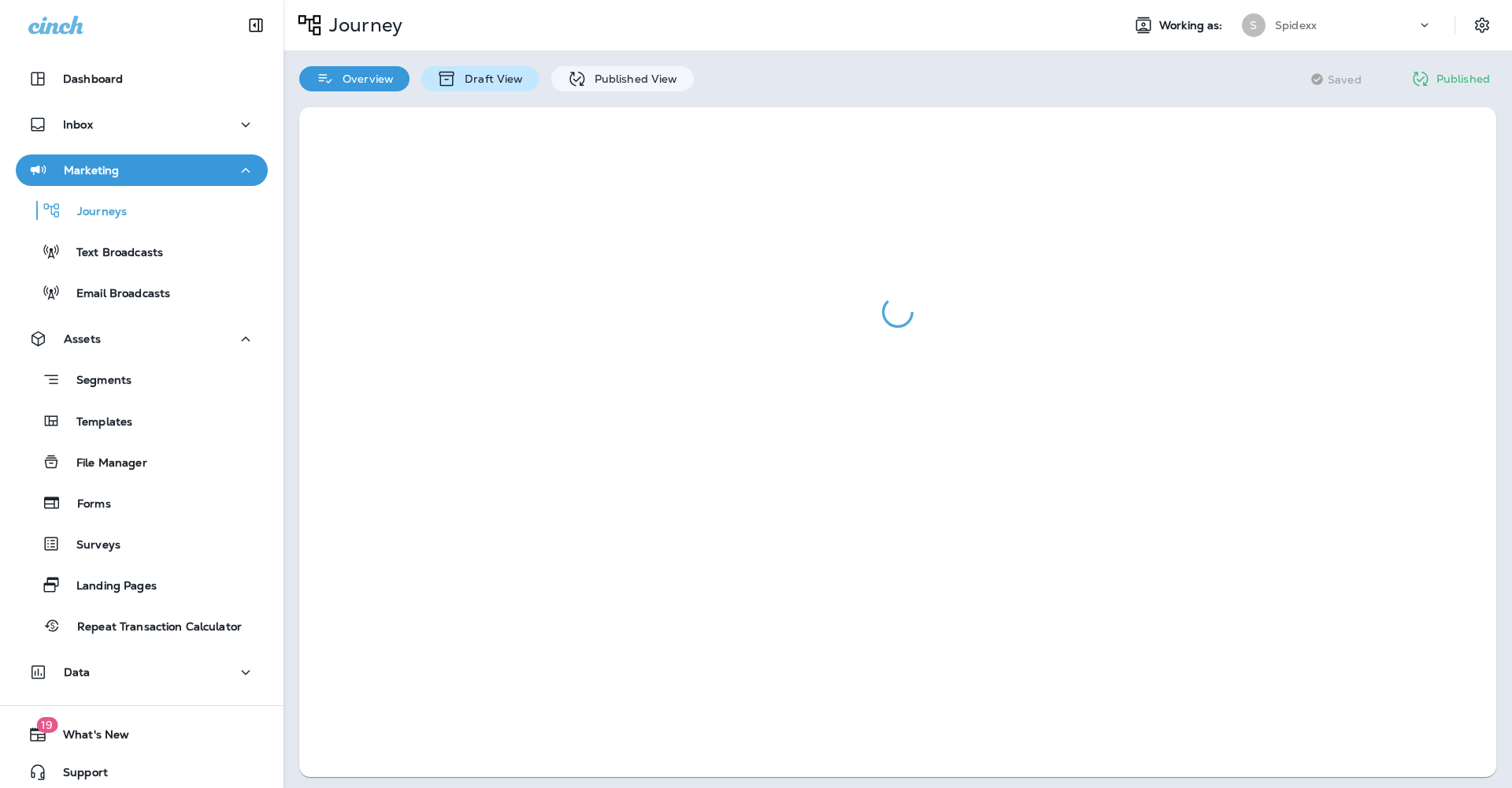
click at [489, 83] on p "Draft View" at bounding box center [490, 79] width 66 height 13
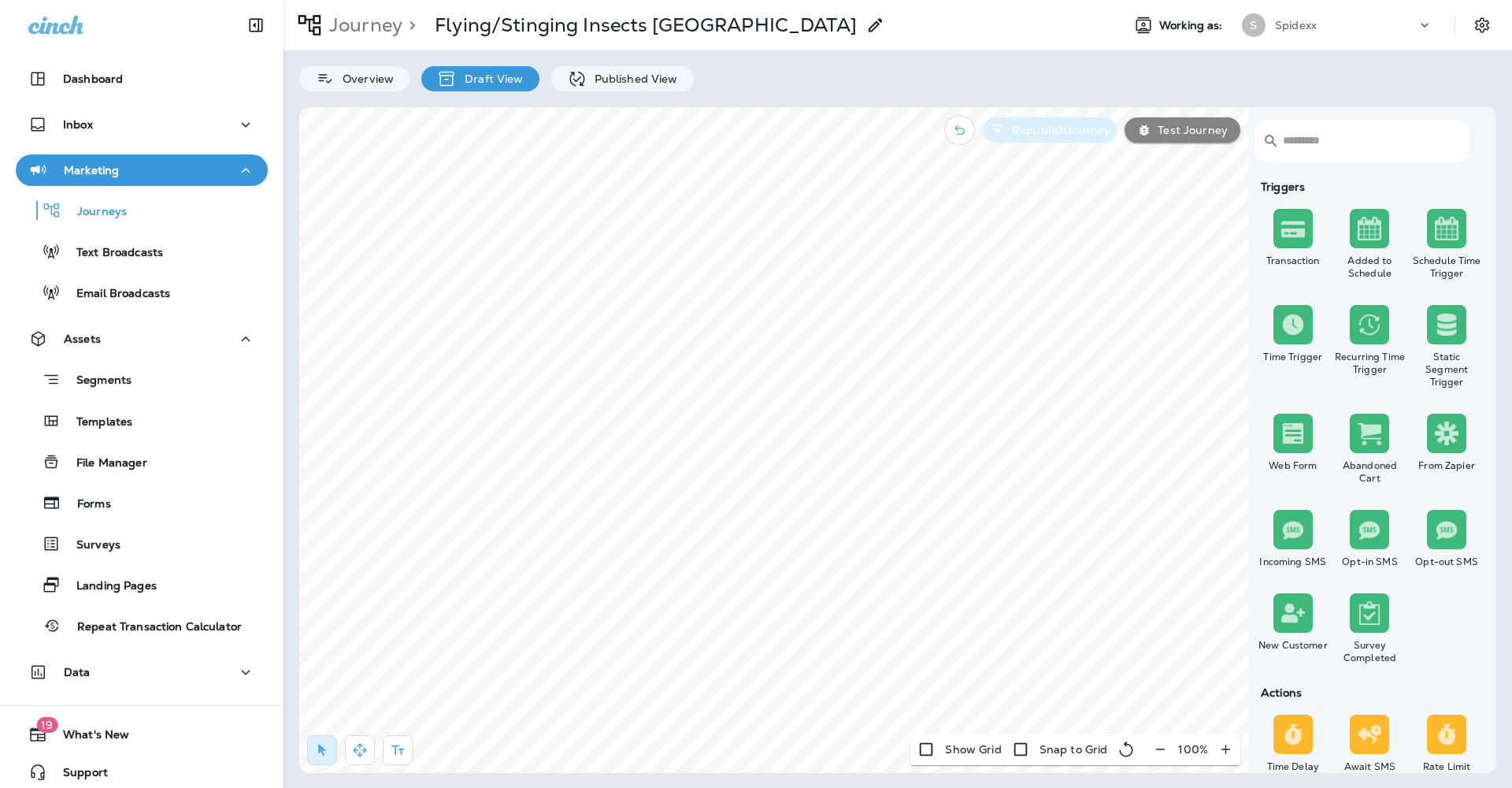
click at [1066, 136] on p "Republish Journey" at bounding box center [1058, 130] width 105 height 13
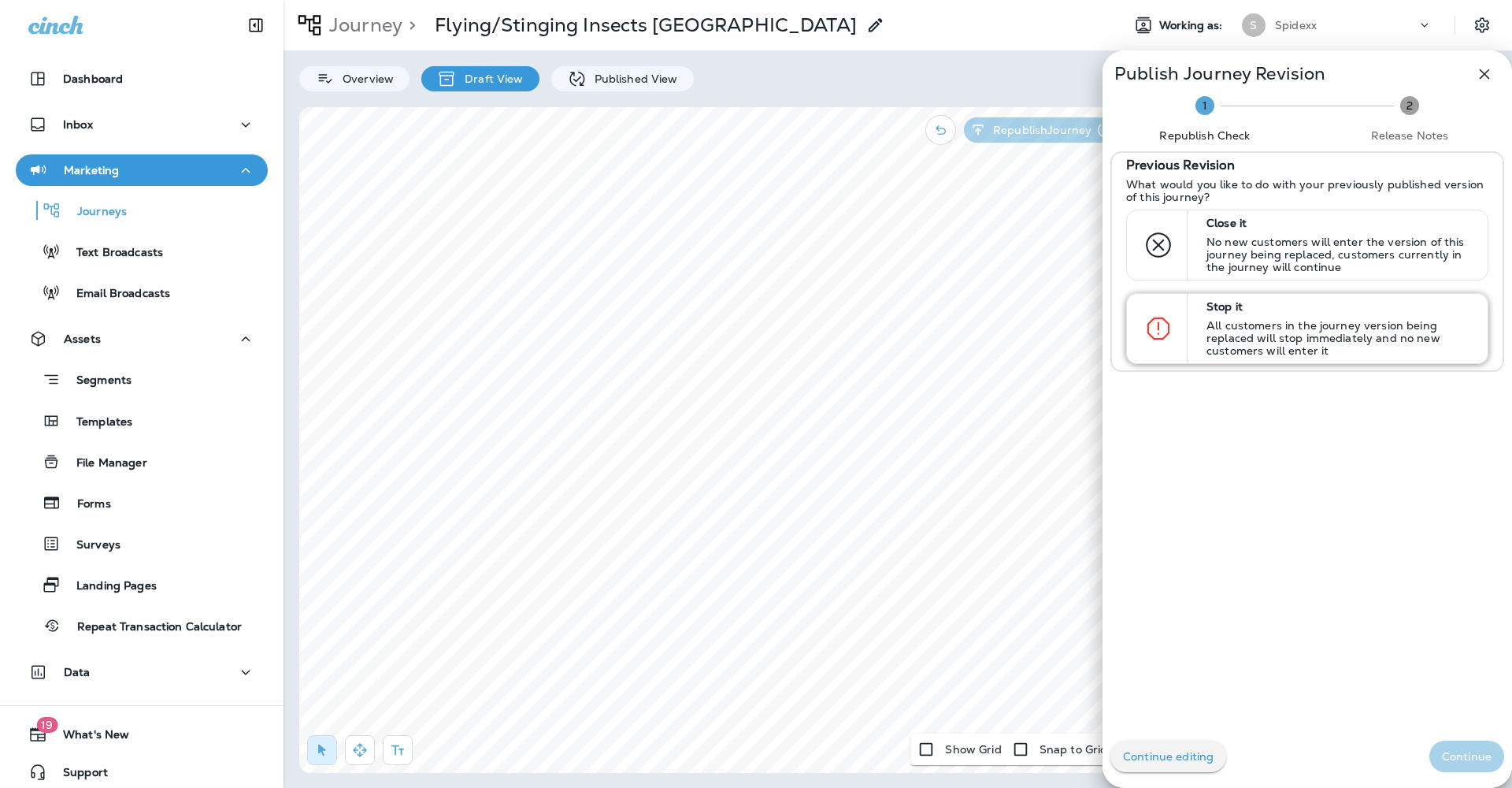
click at [1382, 351] on p "All customers in the journey version being replaced will stop immediately and n…" at bounding box center [1341, 337] width 267 height 38
click at [1472, 749] on p "Continue" at bounding box center [1466, 756] width 49 height 13
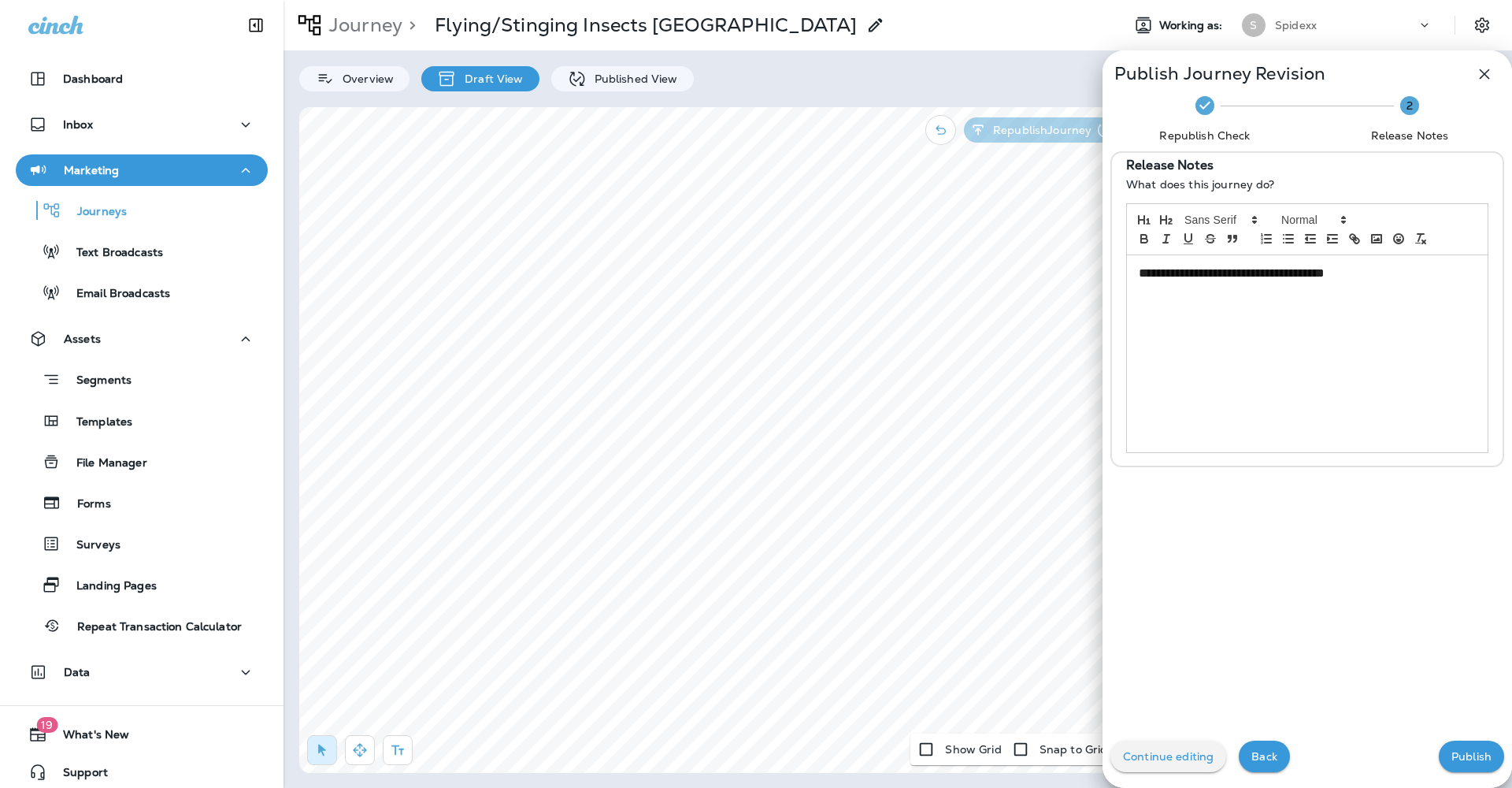
drag, startPoint x: 1470, startPoint y: 757, endPoint x: 1380, endPoint y: 666, distance: 128.0
click at [1470, 757] on p "Publish" at bounding box center [1471, 756] width 40 height 13
